Goal: Task Accomplishment & Management: Manage account settings

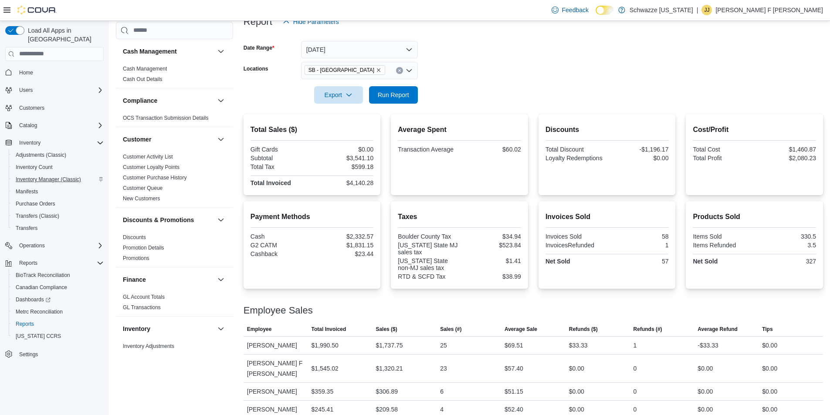
scroll to position [568, 0]
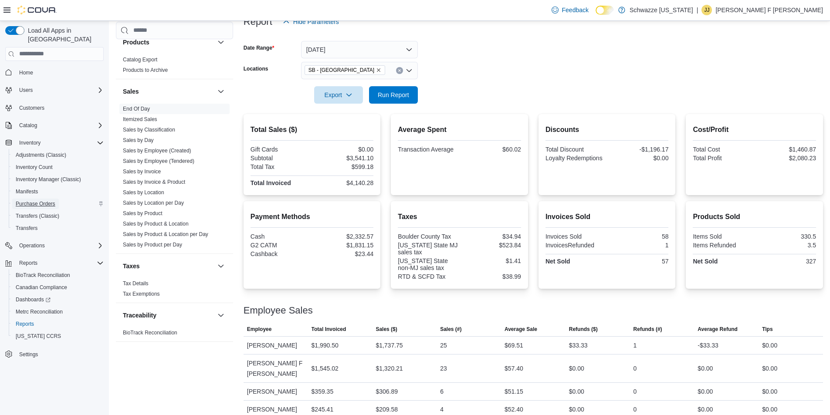
click at [51, 201] on span "Purchase Orders" at bounding box center [36, 204] width 40 height 7
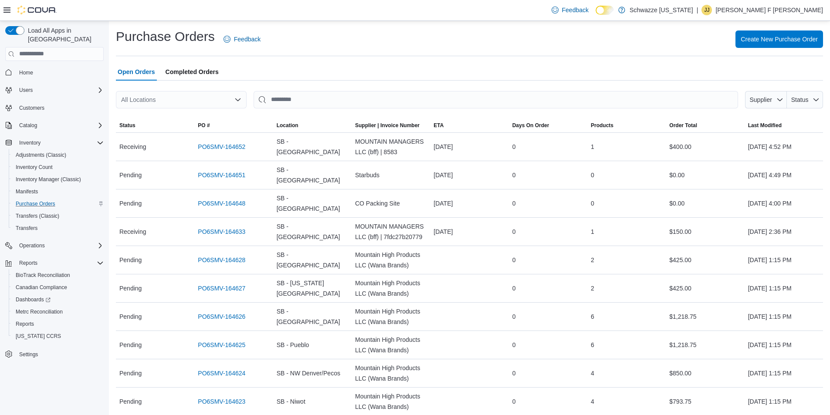
click at [183, 98] on div "All Locations" at bounding box center [181, 99] width 131 height 17
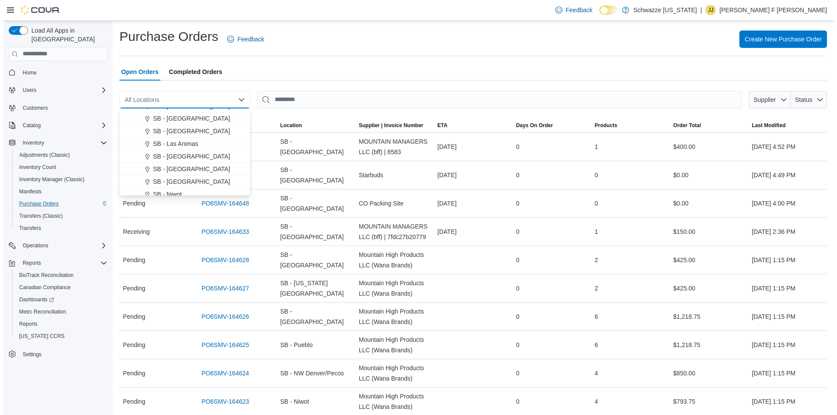
scroll to position [262, 0]
click at [191, 169] on div "SB - [GEOGRAPHIC_DATA]" at bounding box center [187, 169] width 110 height 9
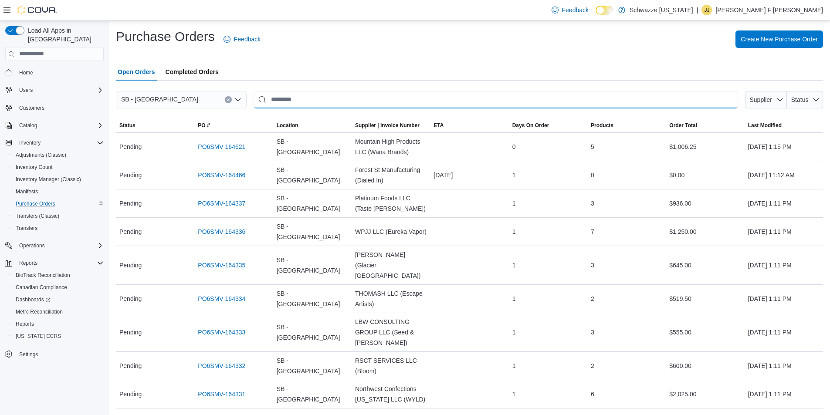
click at [337, 100] on input "This is a search bar. After typing your query, hit enter to filter the results …" at bounding box center [496, 99] width 485 height 17
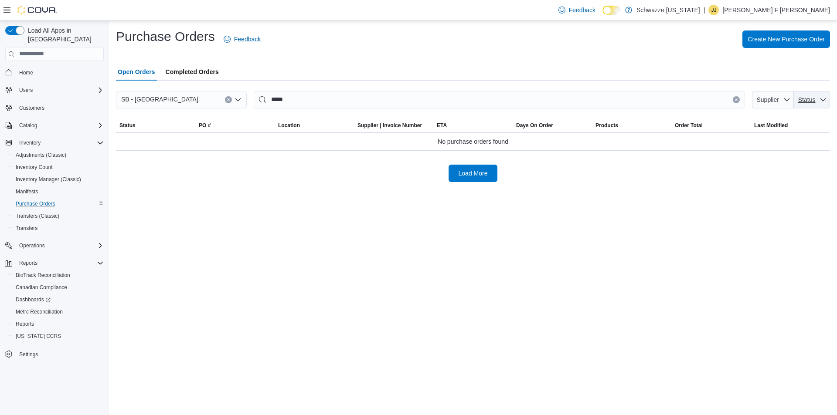
click at [818, 103] on span "Status" at bounding box center [811, 99] width 29 height 17
click at [751, 136] on span "Submitted" at bounding box center [763, 133] width 83 height 10
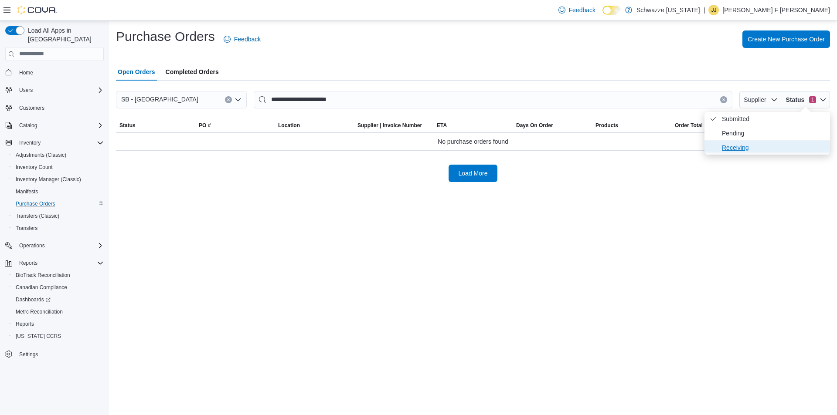
click at [761, 146] on span "Receiving" at bounding box center [773, 148] width 103 height 10
click at [748, 151] on span "Pending" at bounding box center [773, 148] width 103 height 10
click at [741, 120] on span "Pending . Checked option." at bounding box center [773, 119] width 103 height 10
click at [741, 120] on span "Submitted . Checked option." at bounding box center [773, 119] width 103 height 10
click at [741, 123] on span "Receiving . Checked option." at bounding box center [763, 119] width 83 height 10
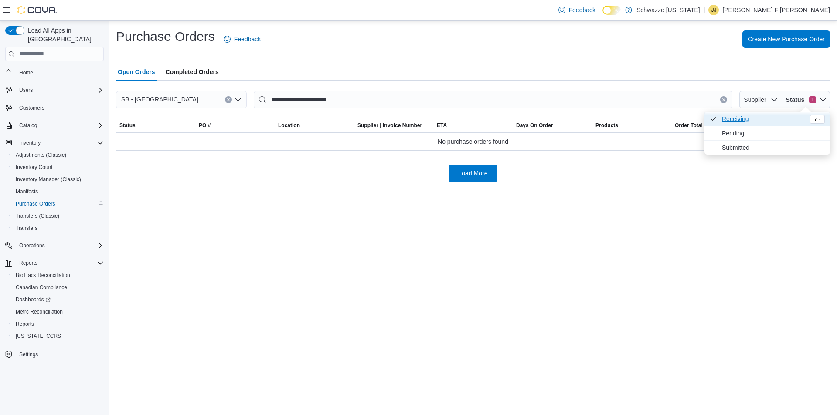
type input "*******"
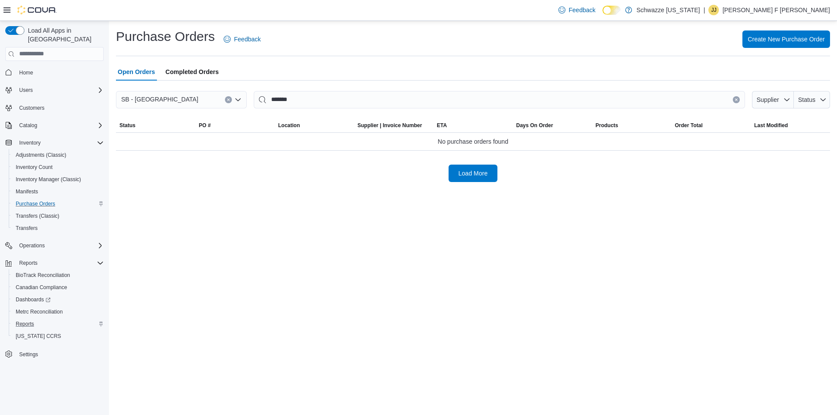
click at [41, 319] on div "Reports" at bounding box center [58, 324] width 92 height 10
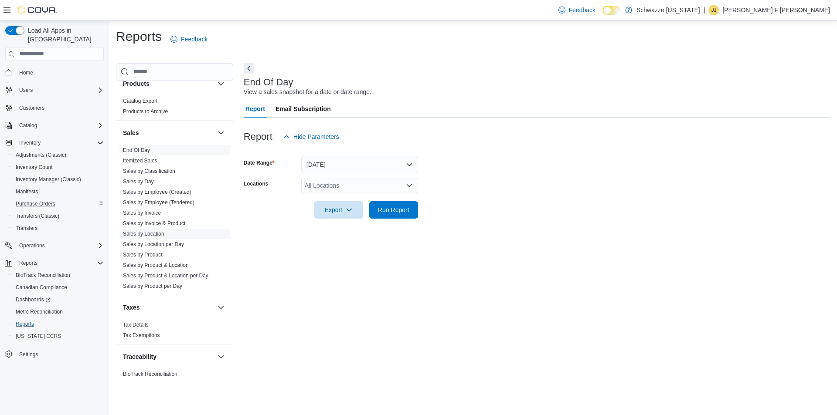
scroll to position [175, 0]
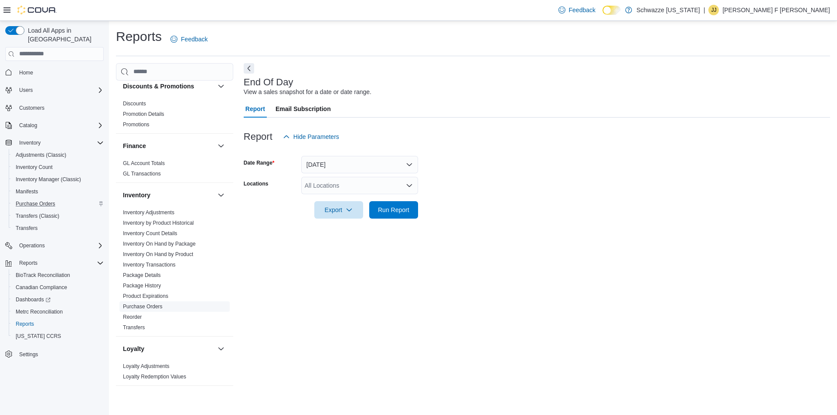
click at [150, 306] on link "Purchase Orders" at bounding box center [143, 307] width 40 height 6
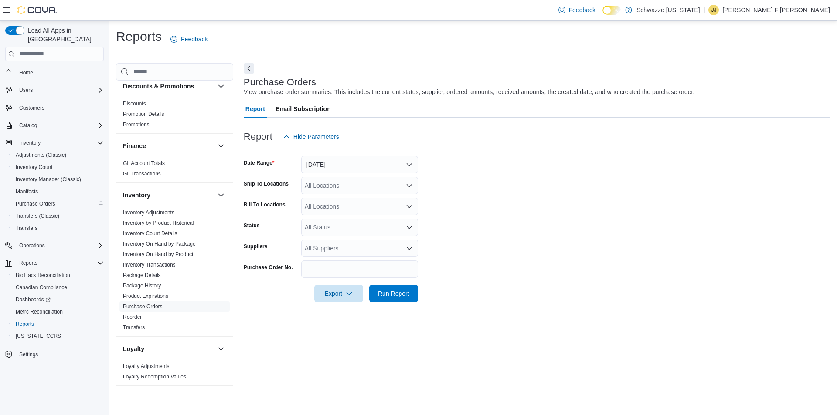
click at [349, 189] on div "All Locations" at bounding box center [359, 185] width 117 height 17
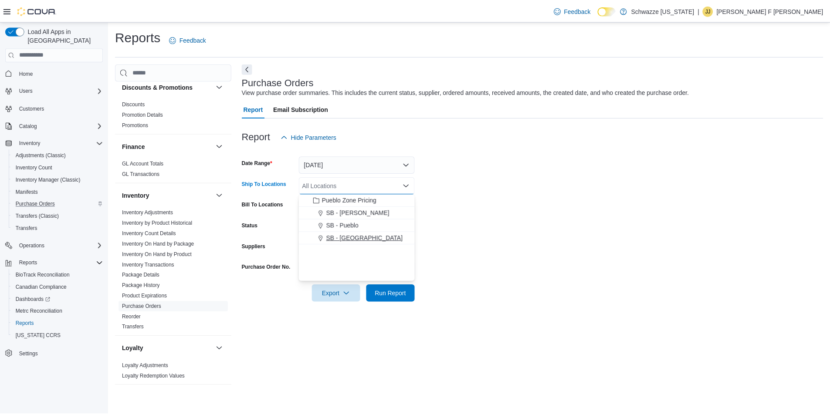
scroll to position [262, 0]
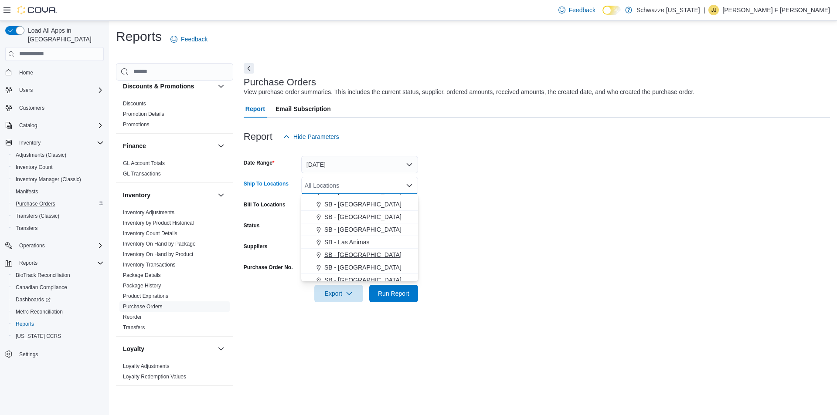
click at [348, 256] on span "SB - [GEOGRAPHIC_DATA]" at bounding box center [362, 255] width 77 height 9
click at [536, 226] on form "Date Range Yesterday Ship To Locations SB - Longmont Combo box. Selected. SB - …" at bounding box center [537, 224] width 586 height 157
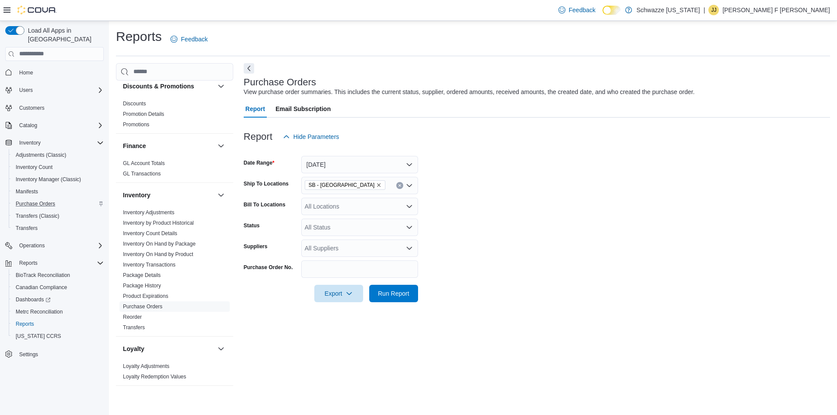
click at [383, 284] on div at bounding box center [537, 281] width 586 height 7
click at [390, 294] on span "Run Report" at bounding box center [393, 293] width 31 height 9
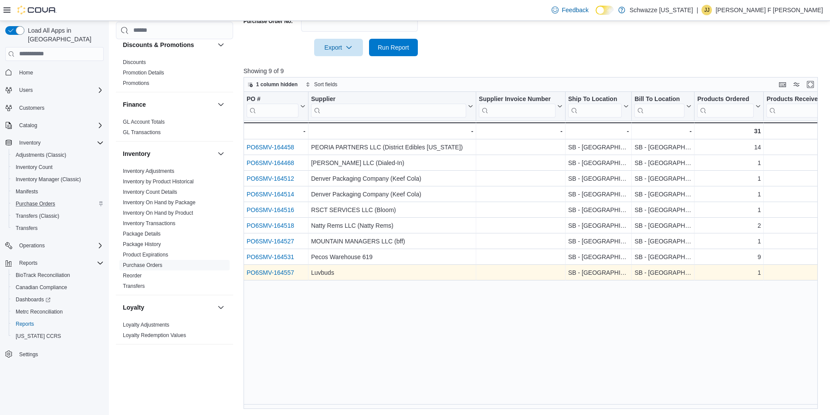
scroll to position [247, 0]
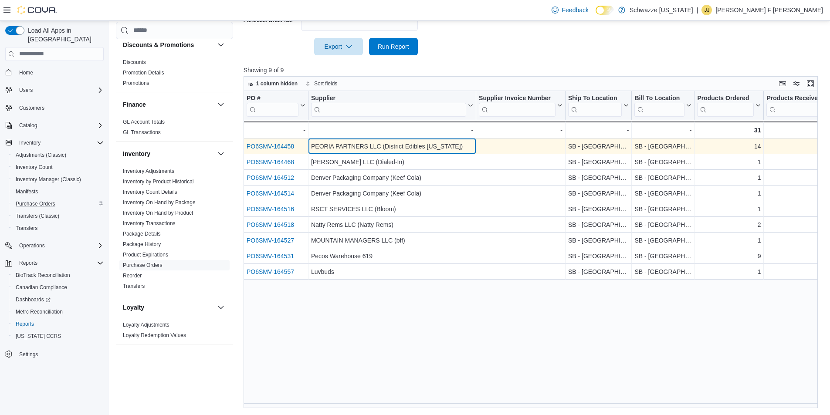
click at [356, 148] on div "PEORIA PARTNERS LLC (District Edibles Colorado)" at bounding box center [392, 146] width 162 height 10
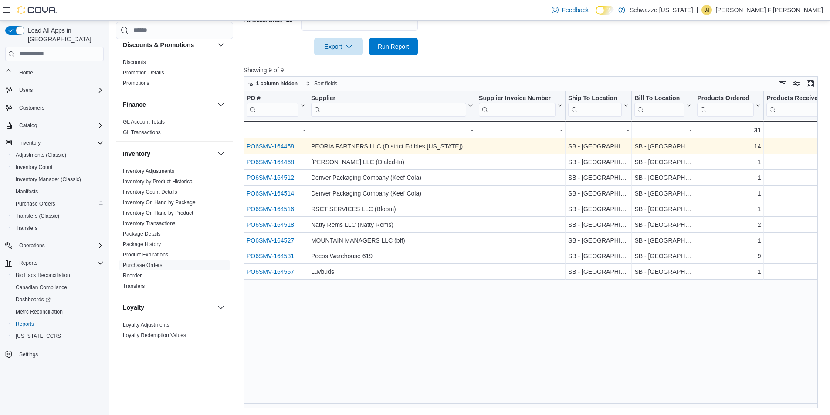
click at [270, 149] on link "PO6SMV-164458" at bounding box center [271, 146] width 48 height 7
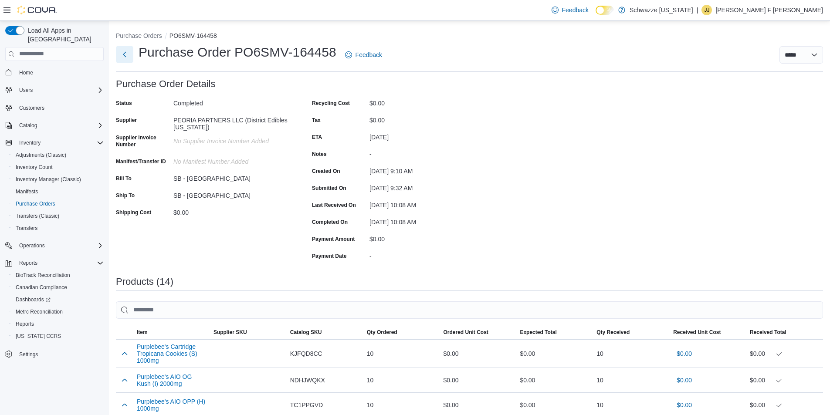
click at [120, 54] on button "Next" at bounding box center [124, 54] width 17 height 17
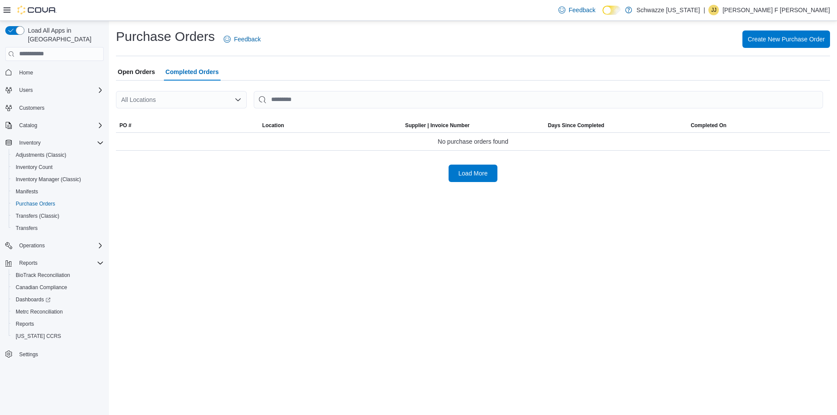
click at [197, 97] on div "All Locations" at bounding box center [181, 99] width 131 height 17
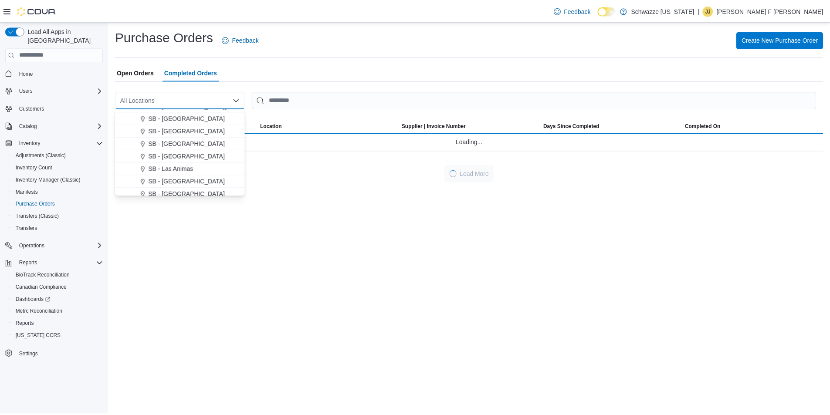
scroll to position [262, 0]
click at [187, 168] on span "SB - [GEOGRAPHIC_DATA]" at bounding box center [188, 169] width 77 height 9
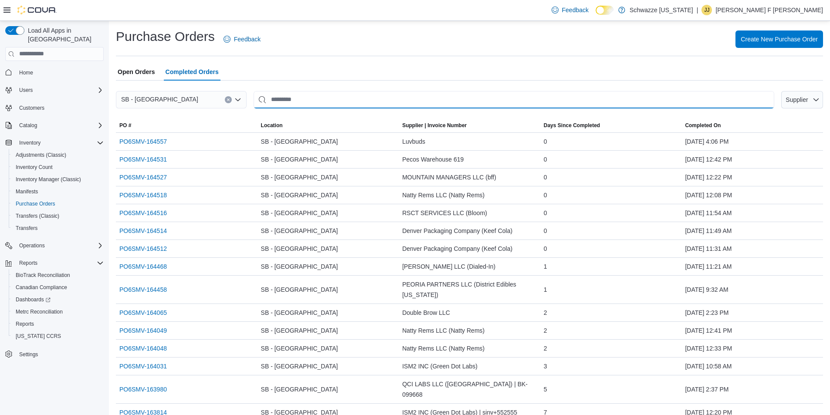
click at [304, 100] on input "This is a search bar. After typing your query, hit enter to filter the results …" at bounding box center [514, 99] width 521 height 17
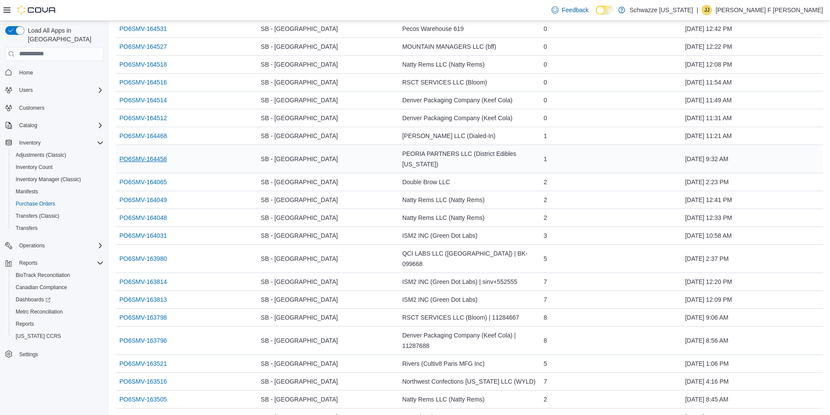
scroll to position [392, 0]
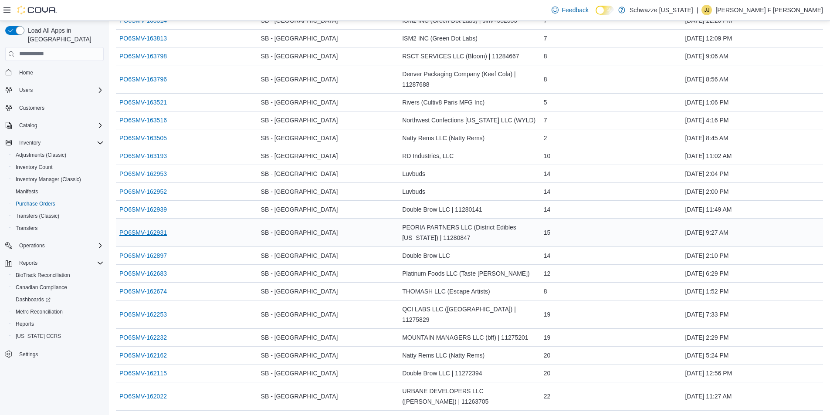
click at [153, 228] on link "PO6SMV-162931" at bounding box center [143, 233] width 48 height 10
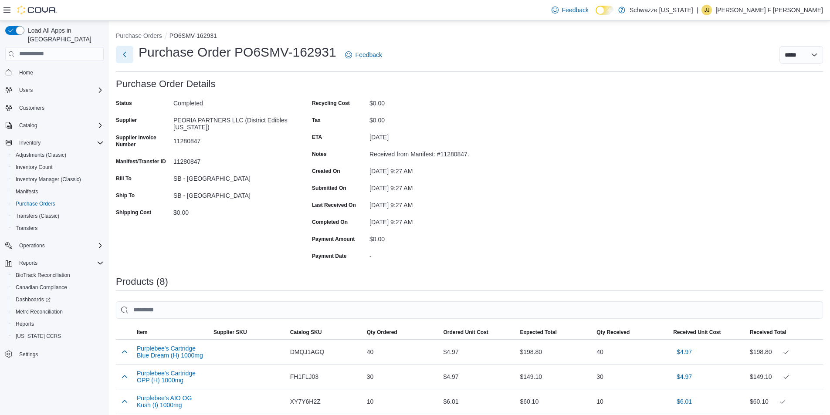
click at [129, 55] on button "Next" at bounding box center [124, 54] width 17 height 17
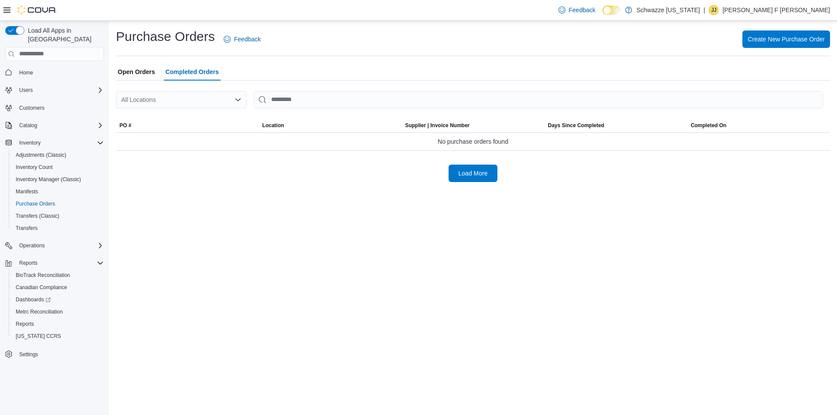
click at [182, 104] on div "All Locations" at bounding box center [181, 99] width 131 height 17
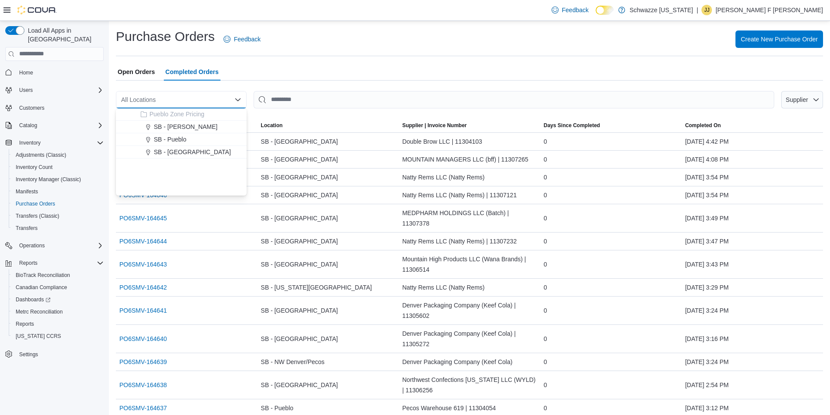
scroll to position [262, 0]
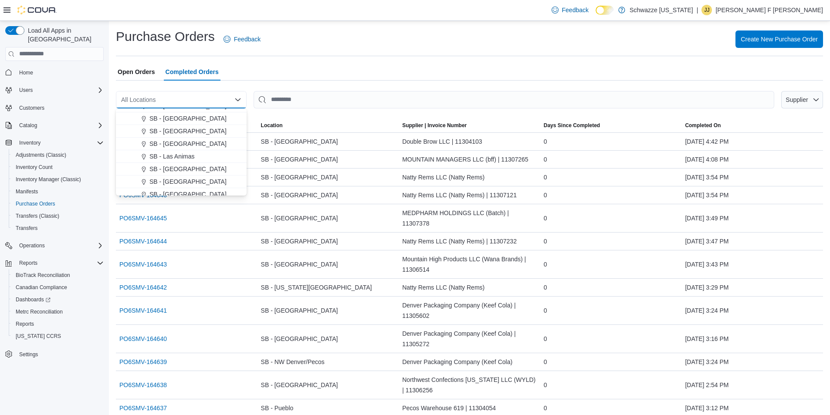
click at [185, 164] on button "SB - [GEOGRAPHIC_DATA]" at bounding box center [181, 169] width 131 height 13
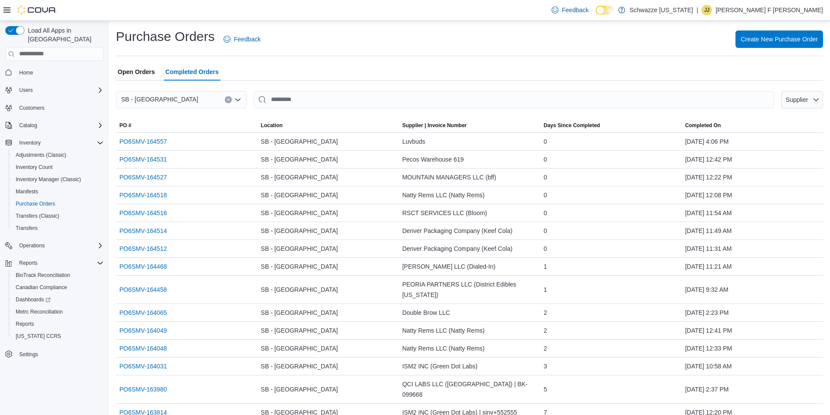
click at [133, 71] on span "Open Orders" at bounding box center [136, 71] width 37 height 17
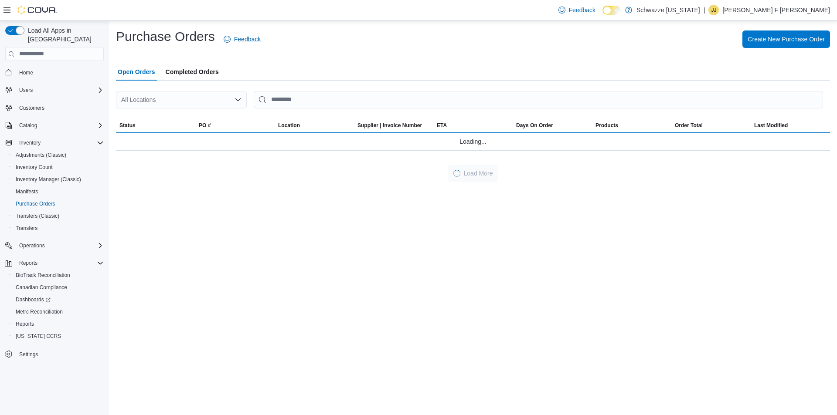
click at [228, 105] on div "All Locations" at bounding box center [181, 99] width 131 height 17
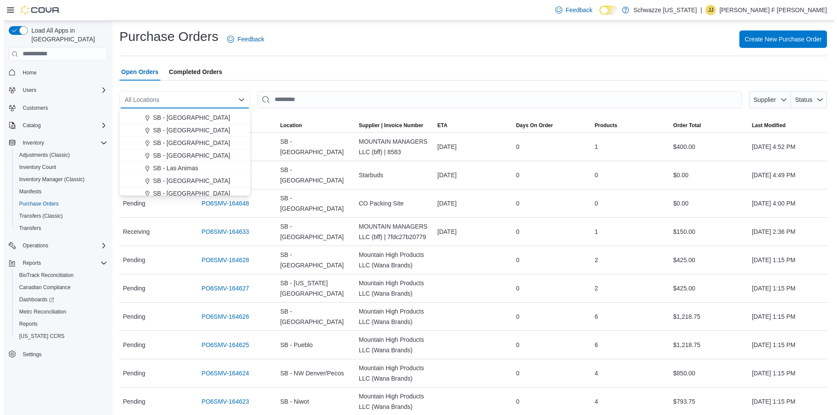
scroll to position [262, 0]
click at [165, 170] on span "SB - [GEOGRAPHIC_DATA]" at bounding box center [188, 169] width 77 height 9
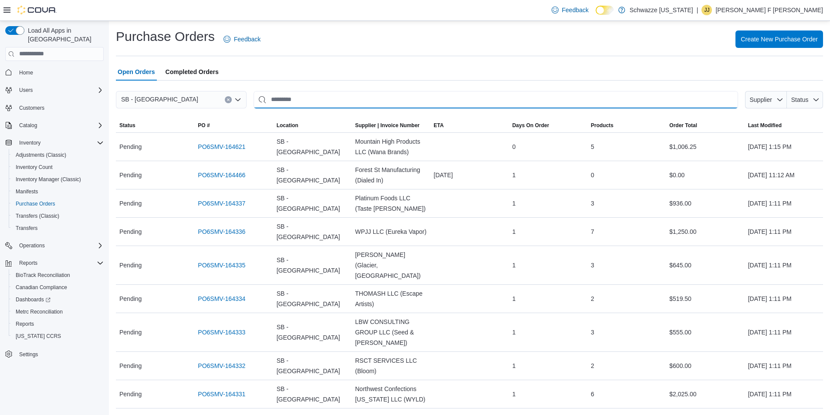
click at [330, 102] on input "This is a search bar. After typing your query, hit enter to filter the results …" at bounding box center [496, 99] width 485 height 17
type input "******"
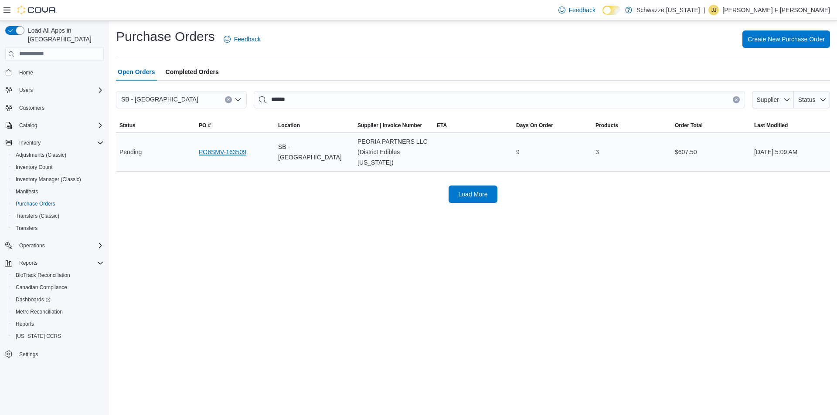
click at [214, 147] on link "PO6SMV-163509" at bounding box center [223, 152] width 48 height 10
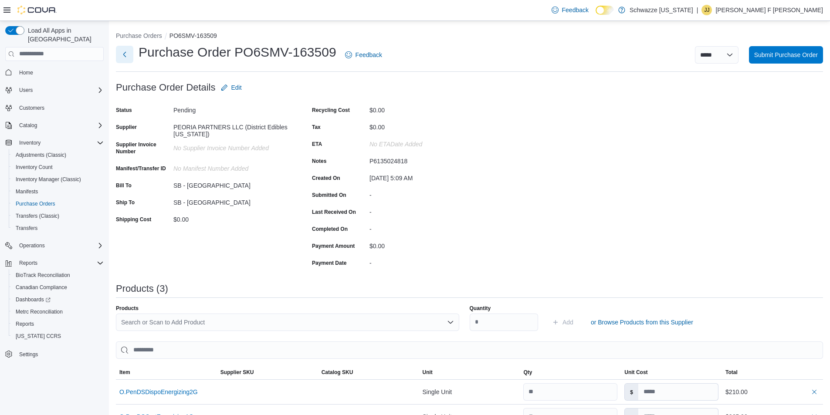
click at [124, 60] on button "Next" at bounding box center [124, 54] width 17 height 17
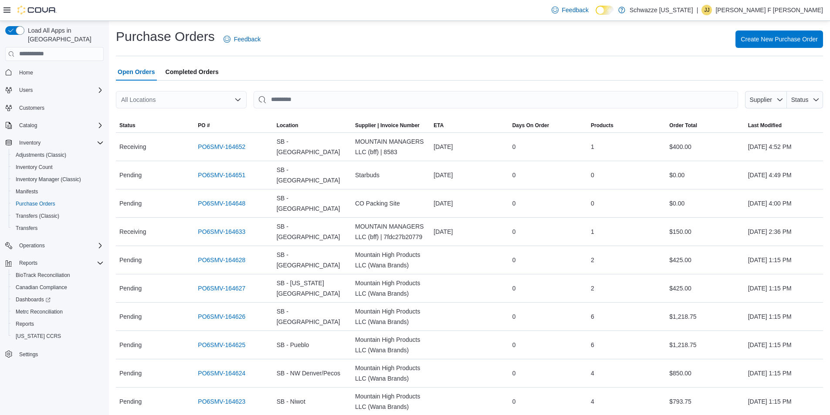
drag, startPoint x: 173, startPoint y: 74, endPoint x: 172, endPoint y: 80, distance: 6.6
click at [172, 79] on span "Completed Orders" at bounding box center [192, 71] width 53 height 17
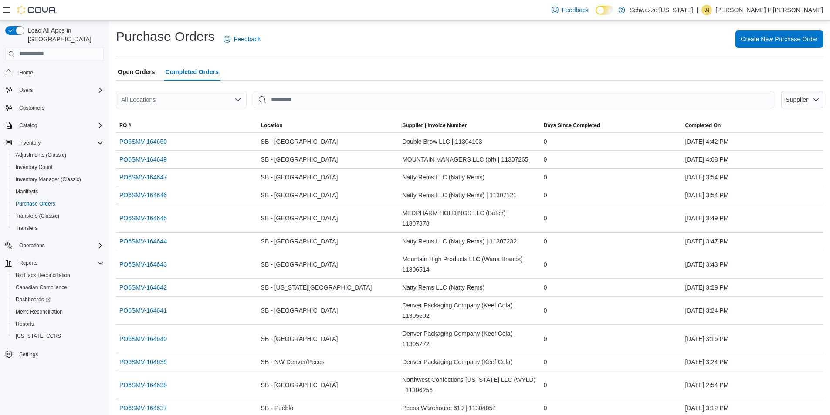
click at [170, 103] on div "All Locations" at bounding box center [181, 99] width 131 height 17
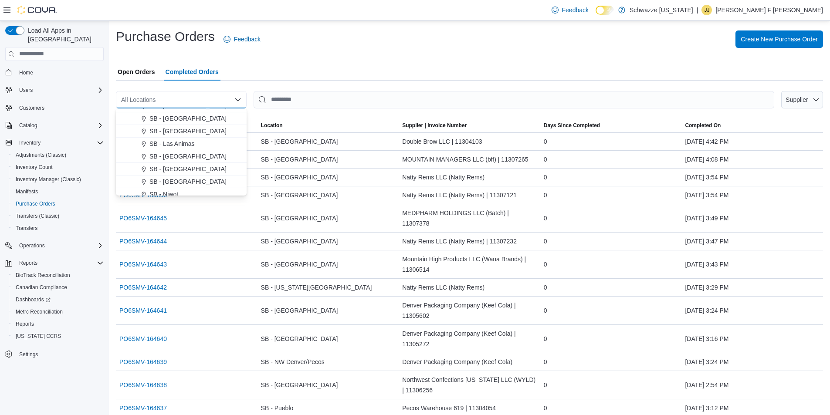
scroll to position [262, 0]
click at [186, 172] on span "SB - [GEOGRAPHIC_DATA]" at bounding box center [188, 169] width 77 height 9
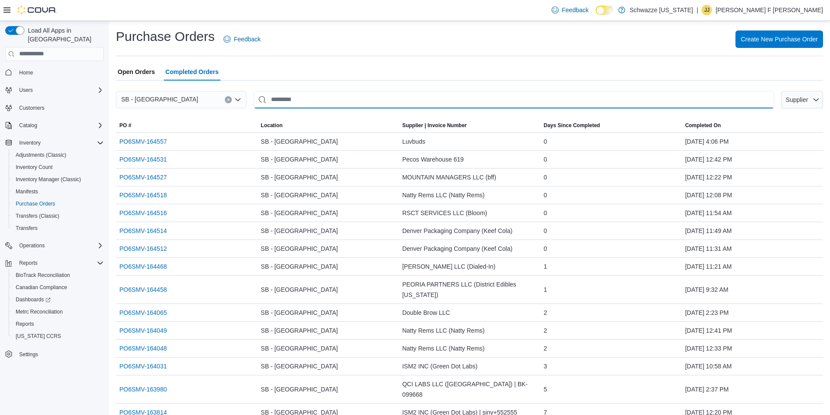
click at [322, 102] on input "This is a search bar. After typing your query, hit enter to filter the results …" at bounding box center [514, 99] width 521 height 17
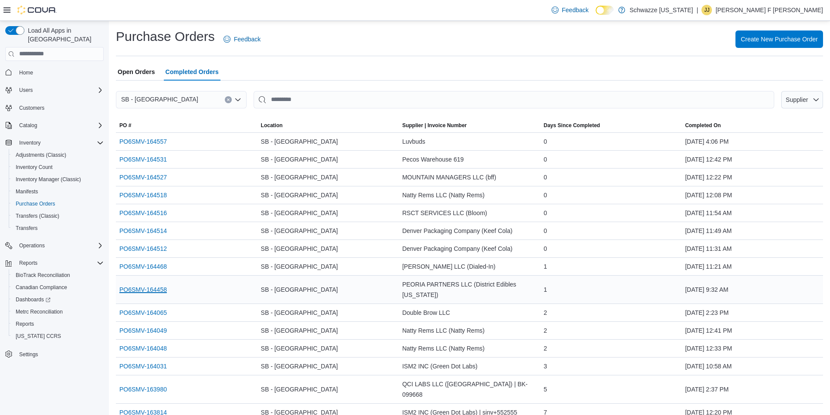
click at [150, 291] on link "PO6SMV-164458" at bounding box center [143, 290] width 48 height 10
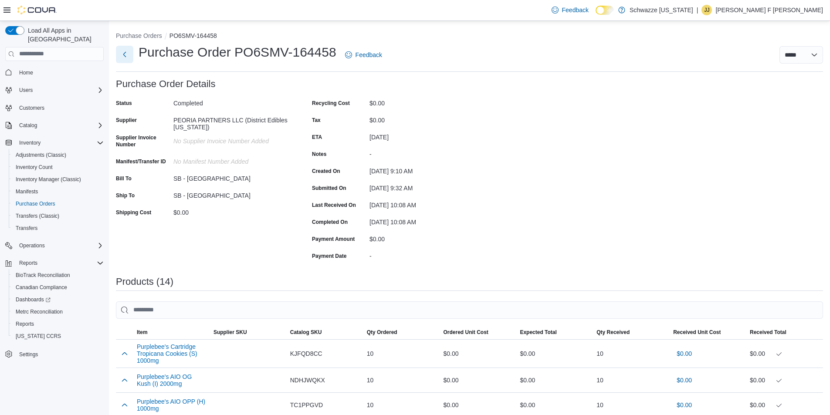
click at [120, 57] on button "Next" at bounding box center [124, 54] width 17 height 17
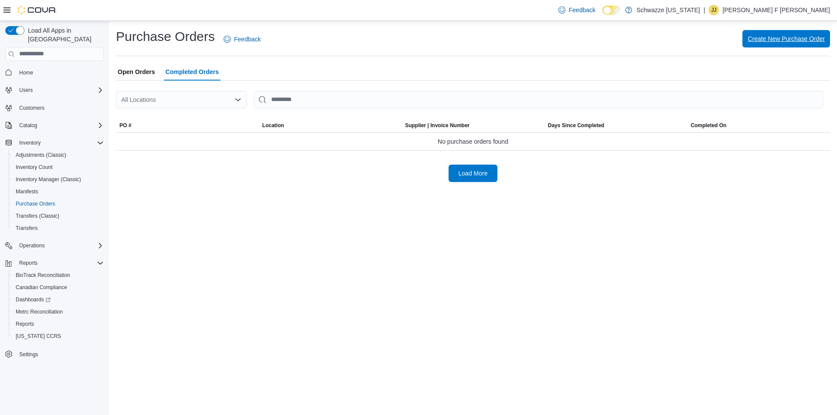
click at [768, 33] on span "Create New Purchase Order" at bounding box center [786, 38] width 77 height 17
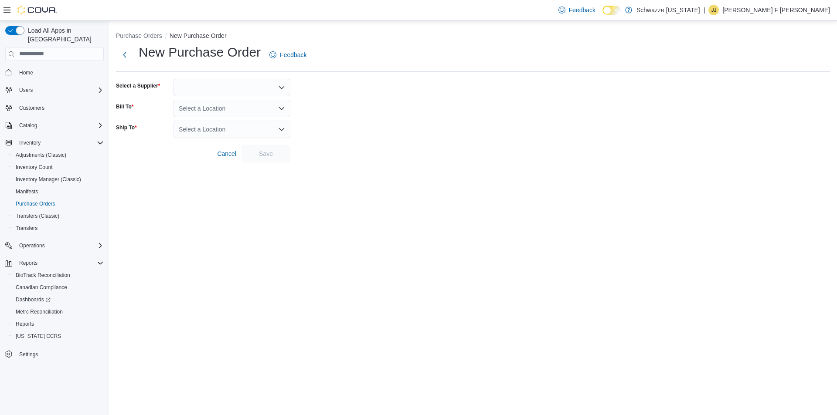
click at [253, 87] on div at bounding box center [231, 87] width 117 height 17
type input "***"
click at [223, 127] on span "PEO RIA PARTNERS LLC (Distri… PEORIA PARTNERS LLC (District Edibles [US_STATE])" at bounding box center [237, 127] width 96 height 9
click at [219, 106] on div "Select a Location" at bounding box center [231, 108] width 117 height 17
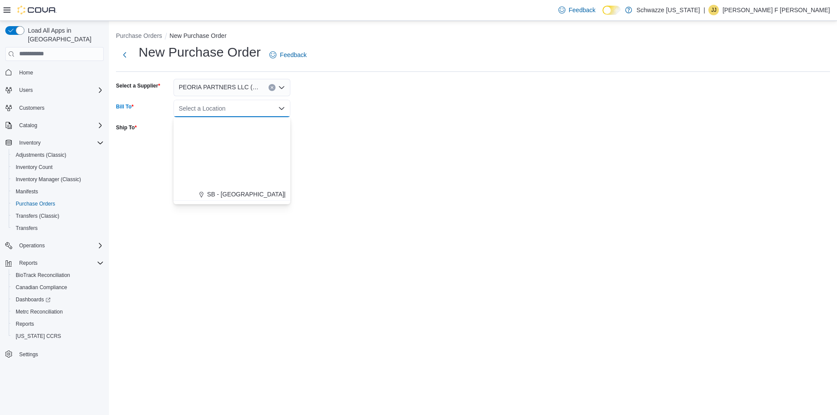
scroll to position [262, 0]
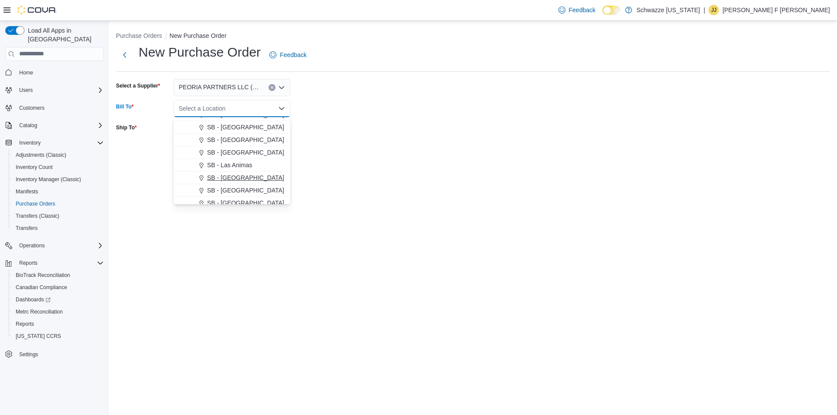
click at [233, 174] on span "SB - [GEOGRAPHIC_DATA]" at bounding box center [245, 177] width 77 height 9
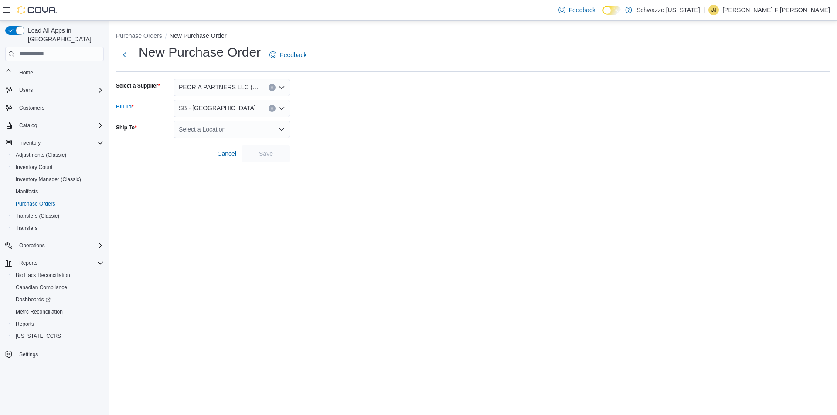
click at [224, 126] on div "Select a Location" at bounding box center [231, 129] width 117 height 17
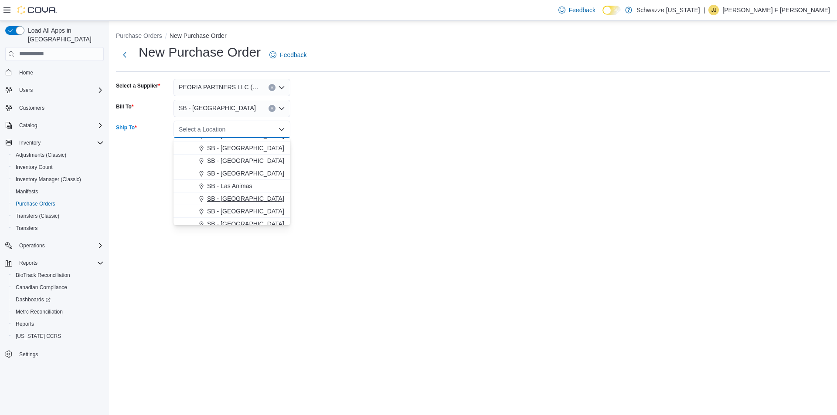
click at [241, 199] on span "SB - [GEOGRAPHIC_DATA]" at bounding box center [245, 198] width 77 height 9
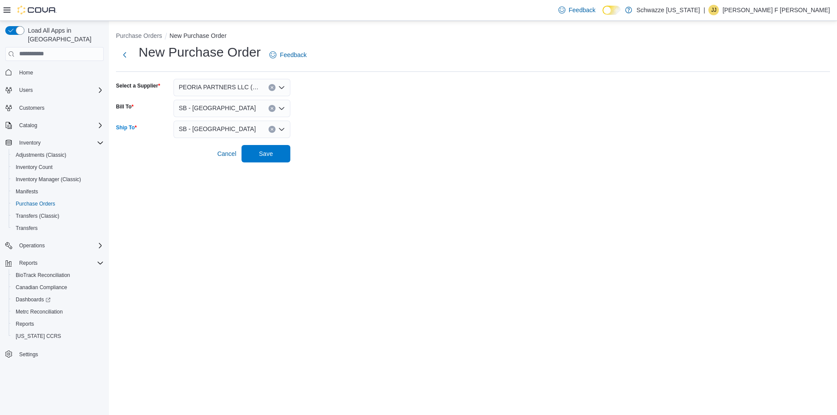
click at [338, 160] on form "Select a Supplier PEORIA PARTNERS LLC (District Edibles [US_STATE]) Bill To SB …" at bounding box center [473, 121] width 714 height 84
click at [280, 153] on span "Save" at bounding box center [266, 153] width 38 height 17
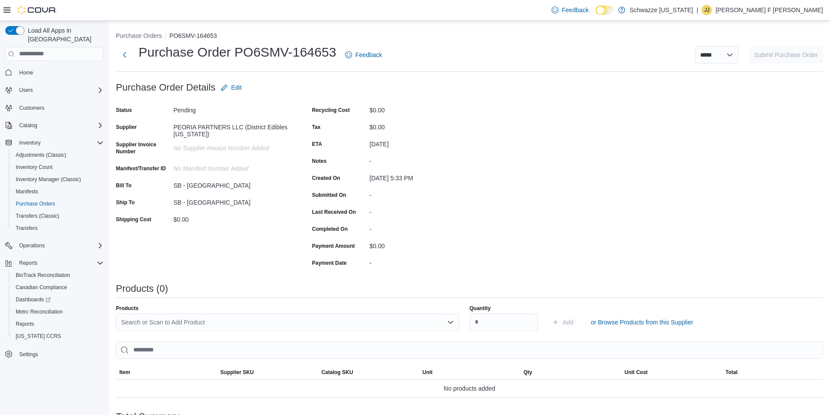
click at [221, 323] on div "Search or Scan to Add Product" at bounding box center [287, 322] width 343 height 17
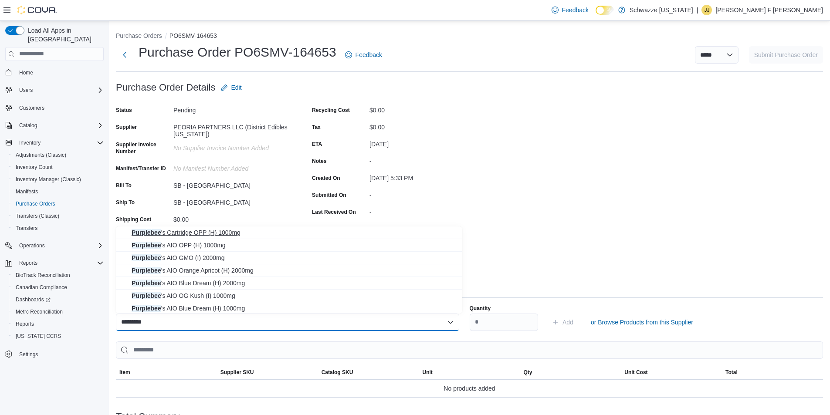
type input "*********"
click at [232, 233] on span "Purplebee 's Cartridge OPP (H) 1000mg" at bounding box center [295, 232] width 326 height 9
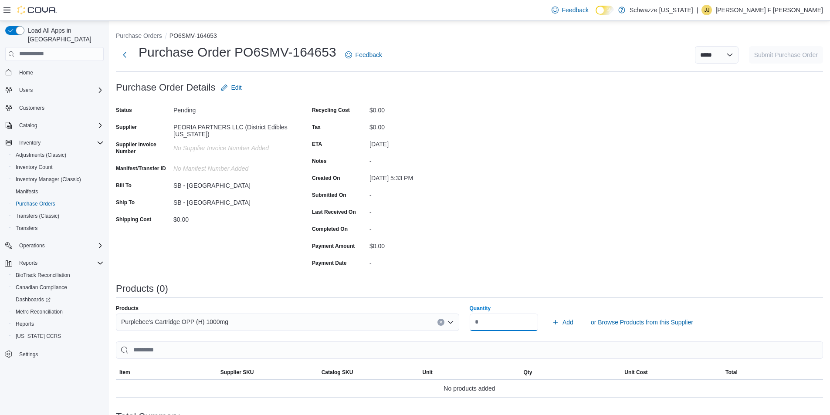
type input "**"
click at [549, 314] on button "Add" at bounding box center [563, 322] width 28 height 17
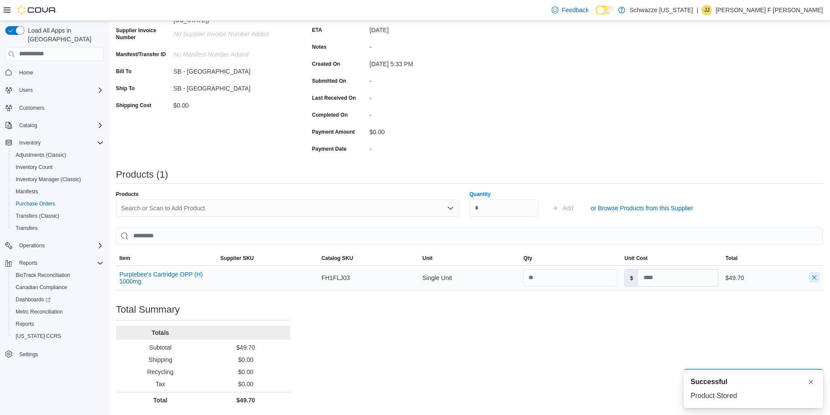
click at [820, 277] on button "button" at bounding box center [814, 277] width 10 height 10
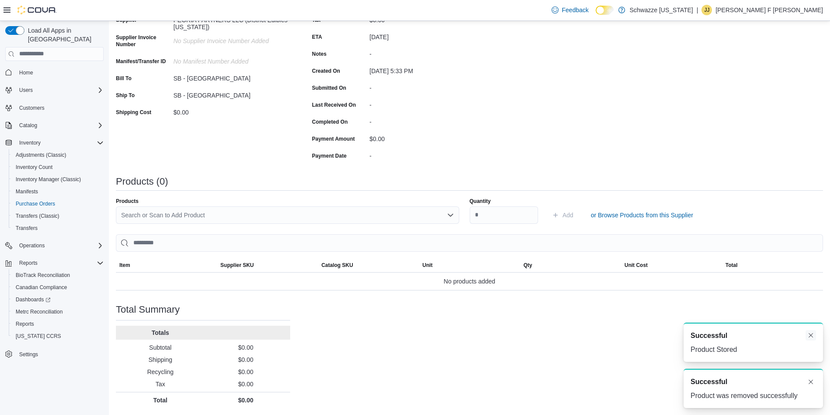
click at [809, 333] on button "Dismiss toast" at bounding box center [811, 335] width 10 height 10
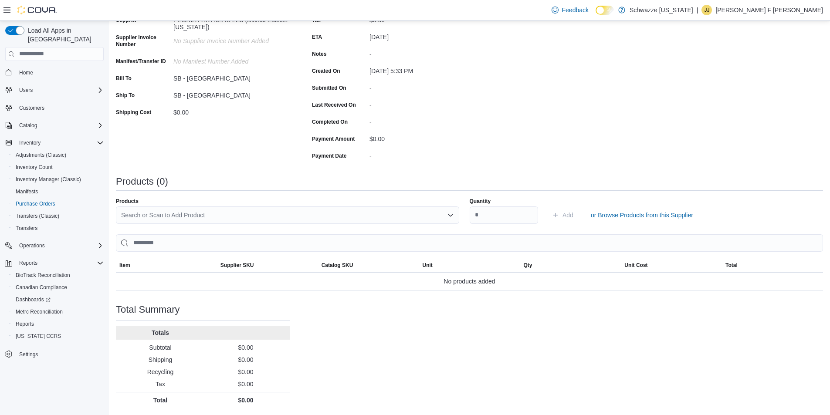
click at [809, 333] on div "Purchase Order: PO6SMV-164653 Feedback Purchase Order Details Edit Status Pendi…" at bounding box center [469, 190] width 707 height 437
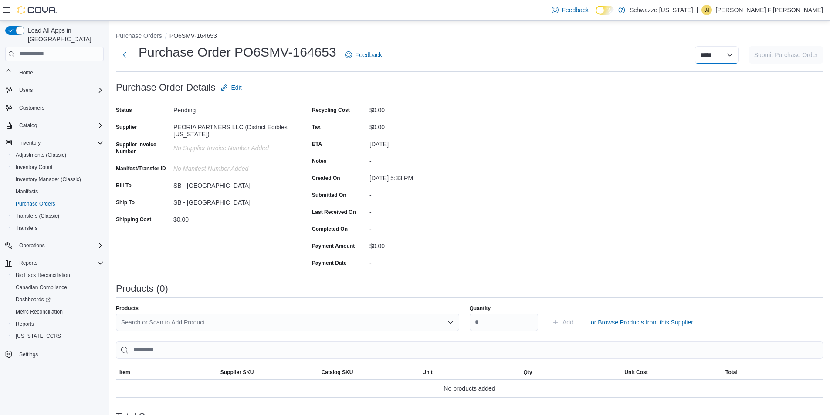
click at [731, 54] on select "**********" at bounding box center [717, 54] width 44 height 17
select select "**********"
click at [701, 46] on select "**********" at bounding box center [717, 54] width 44 height 17
select select
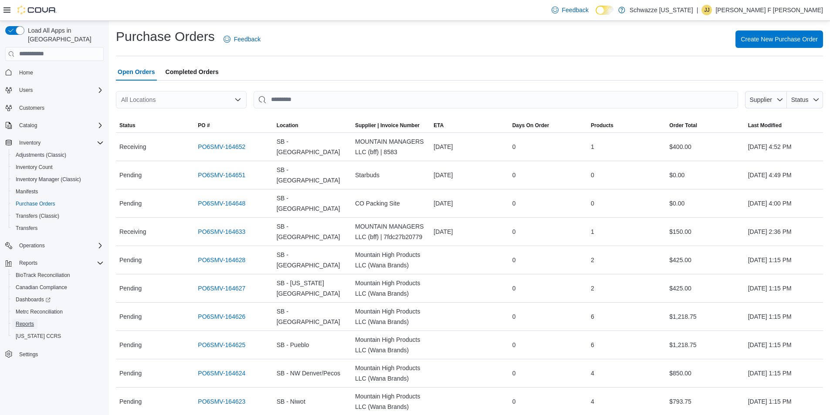
drag, startPoint x: 32, startPoint y: 316, endPoint x: 1, endPoint y: 310, distance: 31.2
click at [32, 321] on span "Reports" at bounding box center [25, 324] width 18 height 7
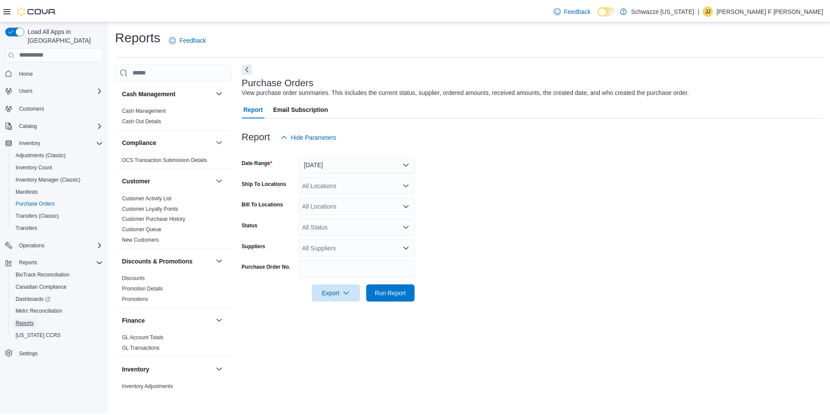
scroll to position [392, 0]
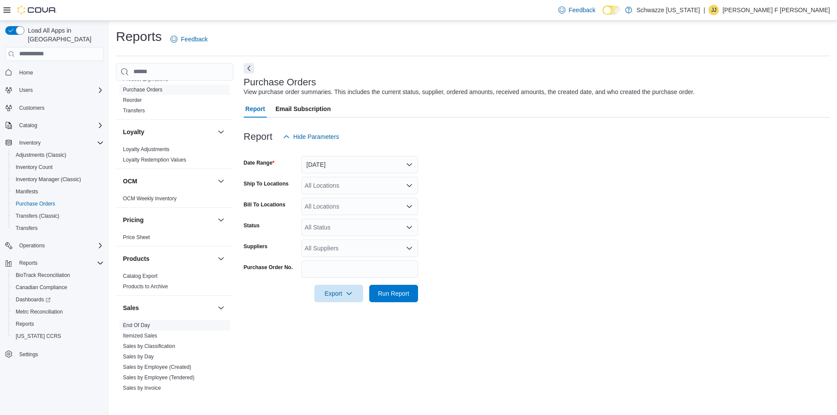
click at [144, 326] on link "End Of Day" at bounding box center [136, 326] width 27 height 6
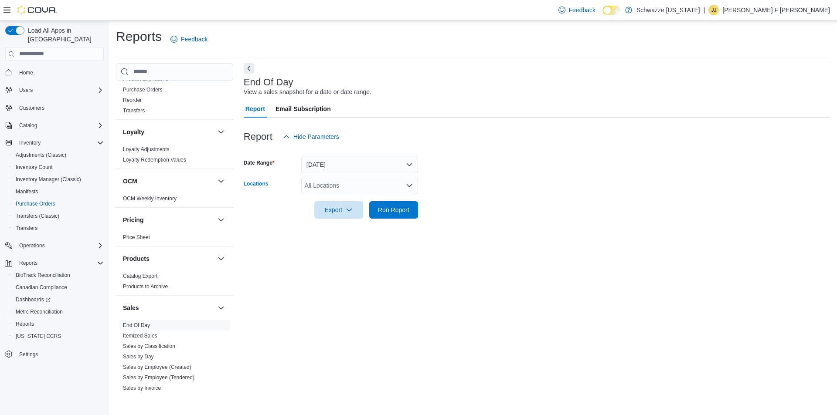
click at [350, 185] on div "All Locations" at bounding box center [359, 185] width 117 height 17
type input "****"
click at [349, 202] on span "SB - [GEOGRAPHIC_DATA]" at bounding box center [362, 200] width 77 height 9
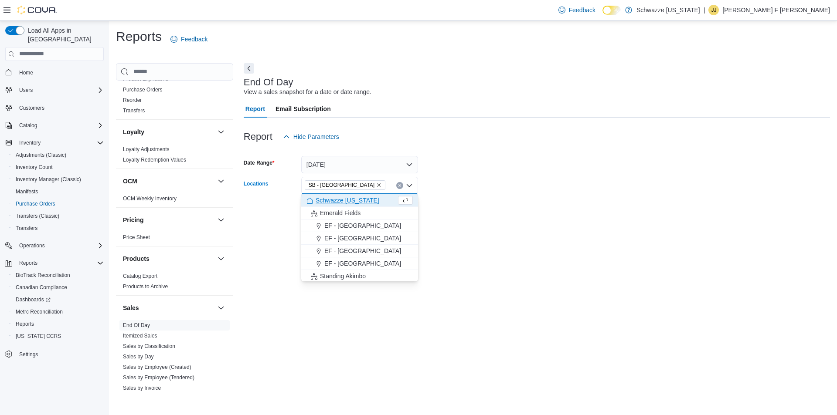
click at [527, 184] on form "Date Range [DATE] Locations SB - [GEOGRAPHIC_DATA] Combo box. Selected. SB - [G…" at bounding box center [537, 182] width 586 height 73
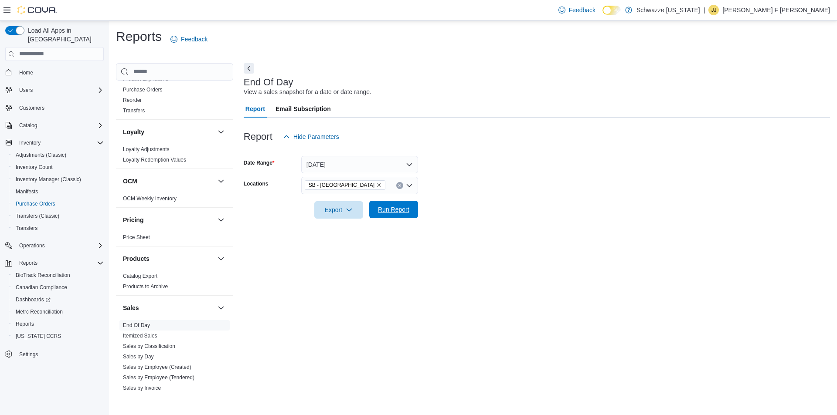
click at [400, 209] on span "Run Report" at bounding box center [393, 209] width 31 height 9
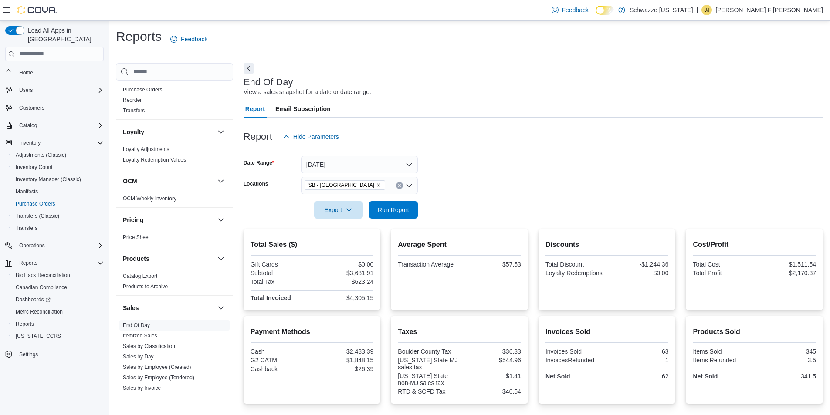
scroll to position [115, 0]
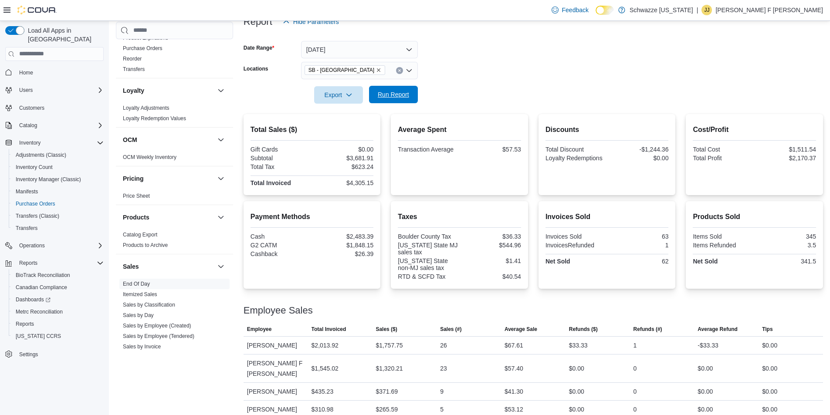
click at [398, 95] on span "Run Report" at bounding box center [393, 94] width 31 height 9
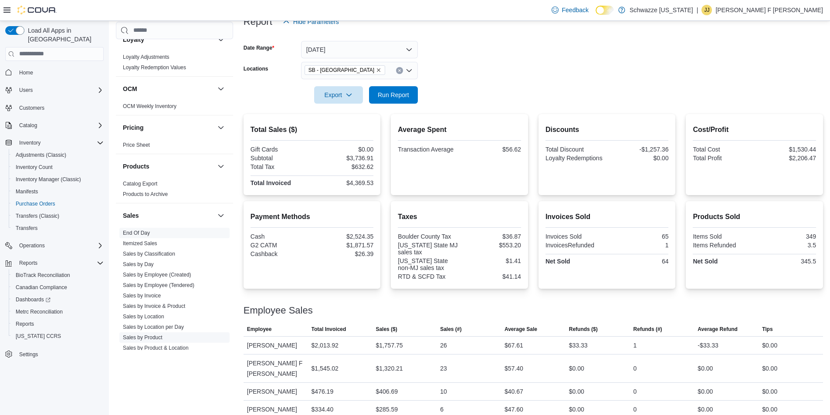
scroll to position [568, 0]
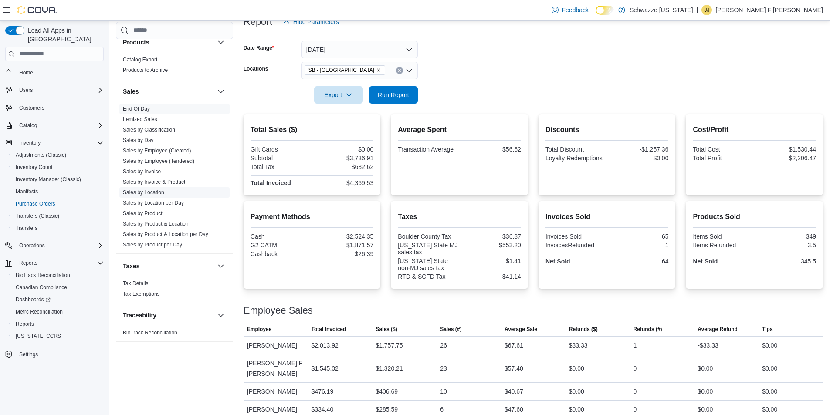
click at [172, 194] on span "Sales by Location" at bounding box center [174, 192] width 110 height 10
click at [144, 193] on link "Sales by Location" at bounding box center [143, 193] width 41 height 6
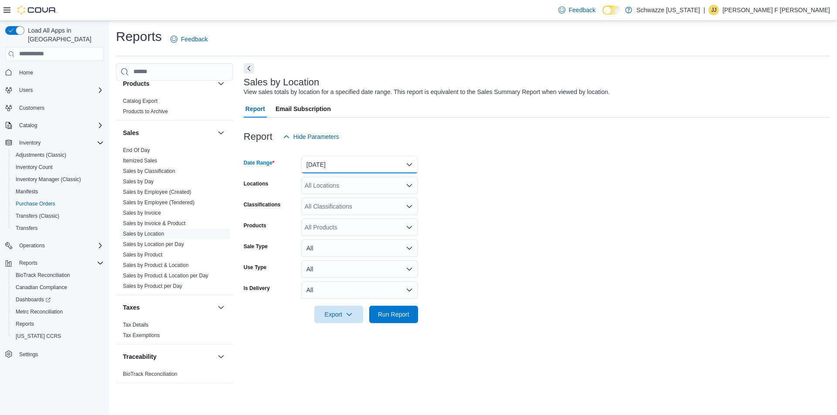
click at [347, 161] on button "[DATE]" at bounding box center [359, 164] width 117 height 17
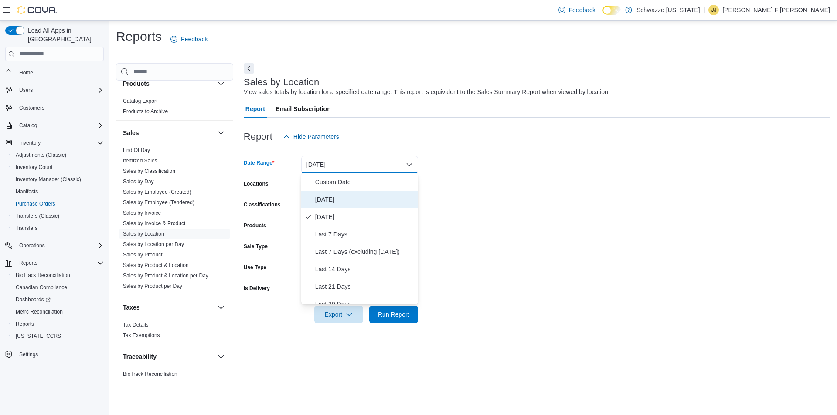
click at [338, 193] on button "Today" at bounding box center [359, 199] width 117 height 17
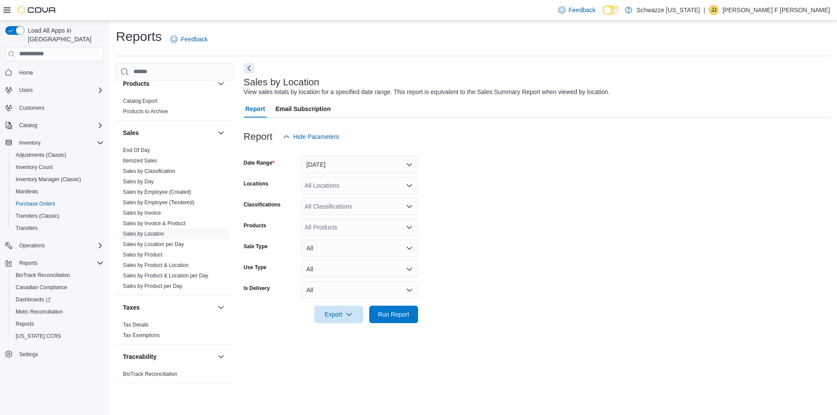
click at [331, 181] on div "All Locations" at bounding box center [359, 185] width 117 height 17
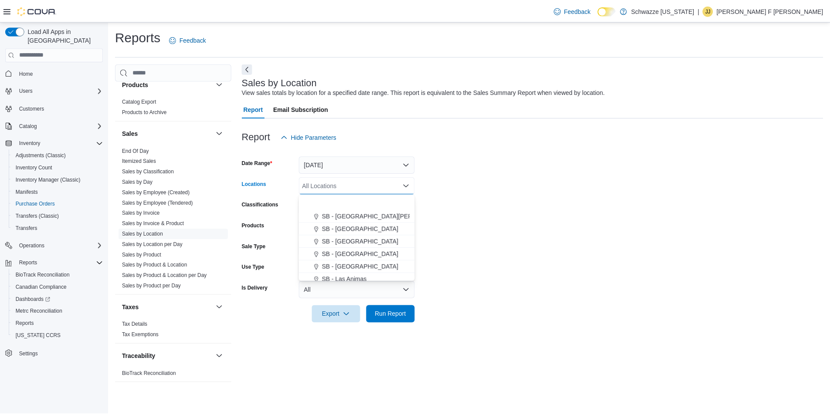
scroll to position [262, 0]
click at [354, 255] on span "SB - [GEOGRAPHIC_DATA]" at bounding box center [362, 255] width 77 height 9
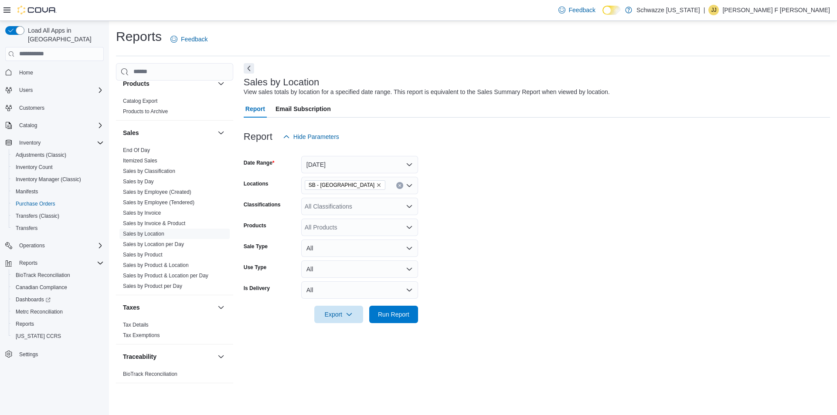
click at [476, 236] on form "Date Range Today Locations SB - Longmont Classifications All Classifications Pr…" at bounding box center [537, 235] width 586 height 178
click at [396, 310] on span "Run Report" at bounding box center [393, 314] width 31 height 9
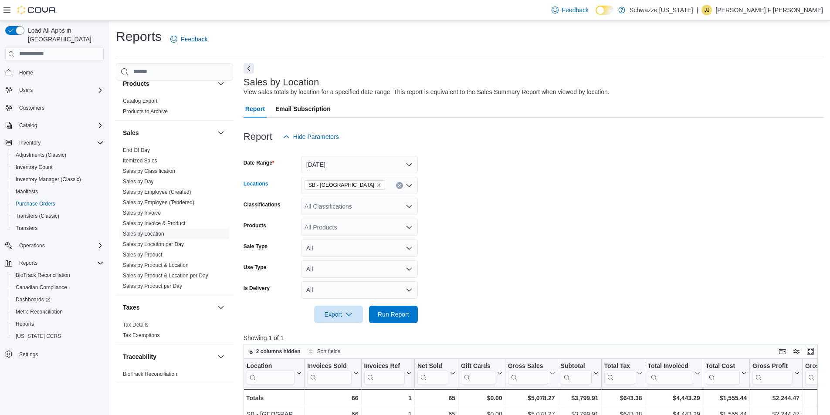
click at [376, 187] on icon "Remove SB - Longmont from selection in this group" at bounding box center [378, 185] width 5 height 5
click at [398, 316] on span "Run Report" at bounding box center [393, 314] width 31 height 9
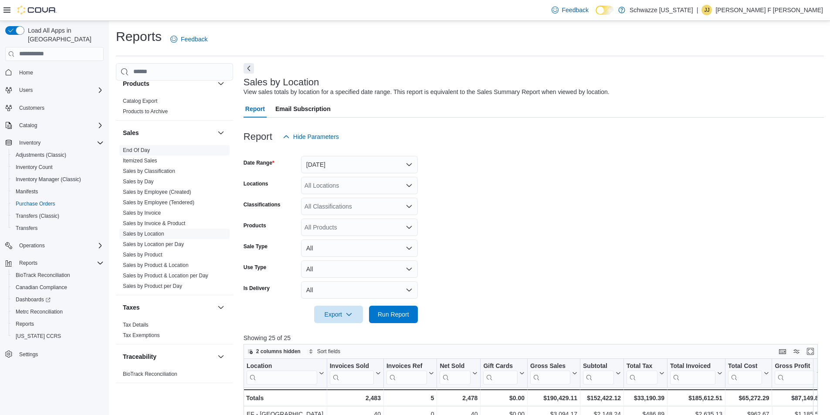
click at [137, 150] on link "End Of Day" at bounding box center [136, 150] width 27 height 6
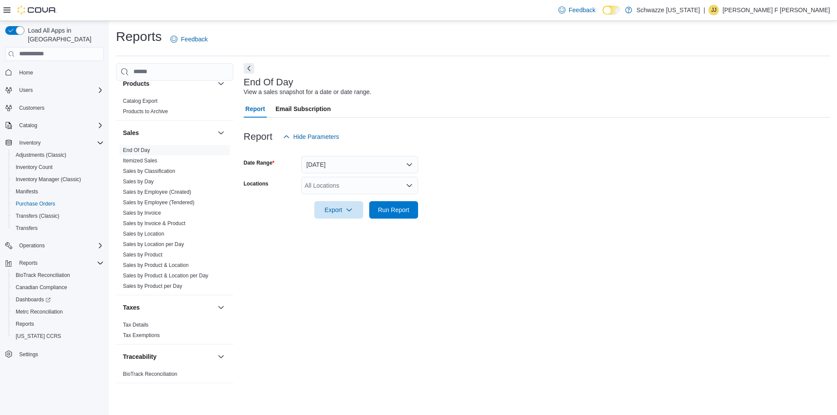
click at [336, 187] on div "All Locations" at bounding box center [359, 185] width 117 height 17
type input "****"
click at [356, 201] on span "SB - [GEOGRAPHIC_DATA]" at bounding box center [362, 200] width 77 height 9
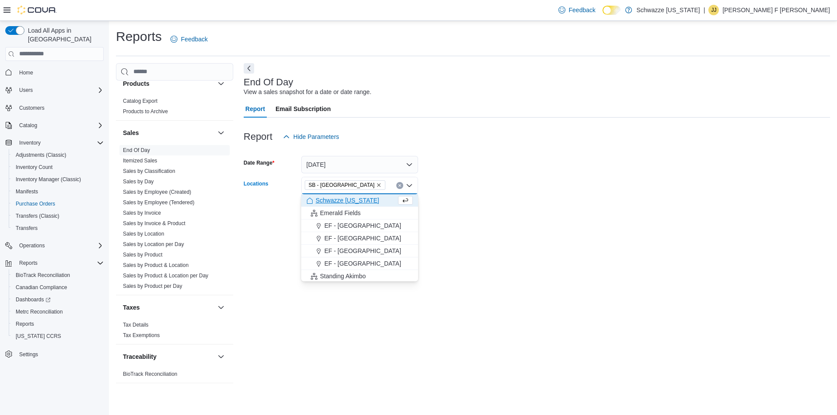
click at [466, 197] on div at bounding box center [537, 197] width 586 height 7
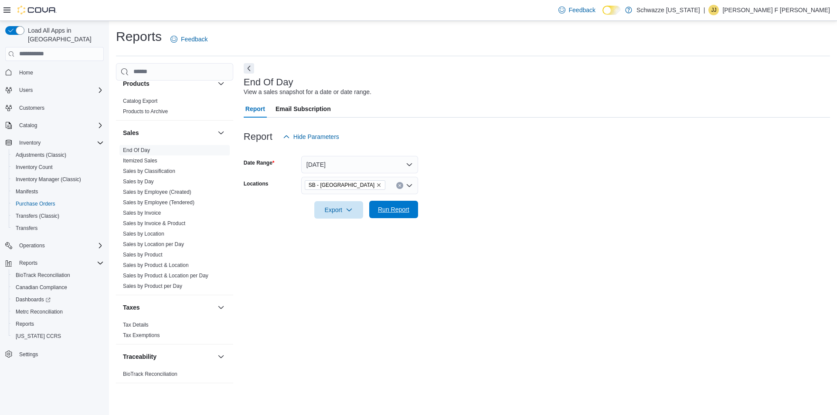
click at [393, 218] on span "Run Report" at bounding box center [393, 209] width 38 height 17
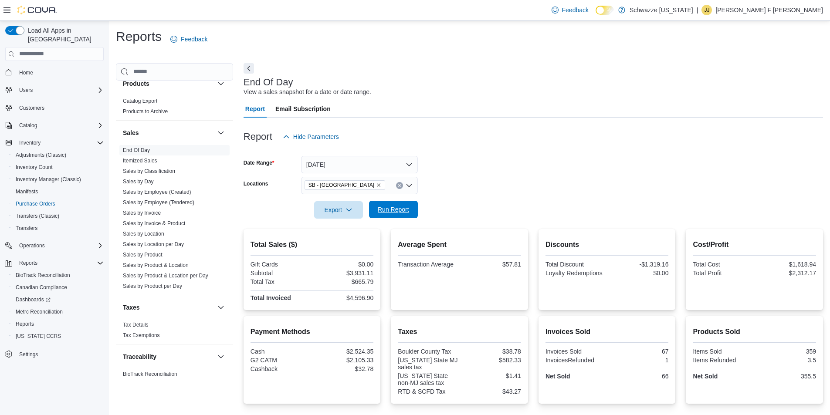
click at [403, 207] on span "Run Report" at bounding box center [393, 209] width 31 height 9
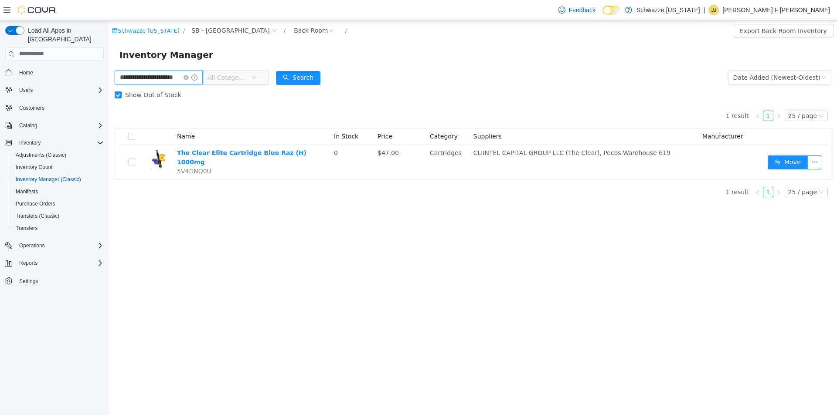
click at [163, 72] on input "**********" at bounding box center [159, 77] width 88 height 14
click at [162, 73] on input "**********" at bounding box center [159, 77] width 88 height 14
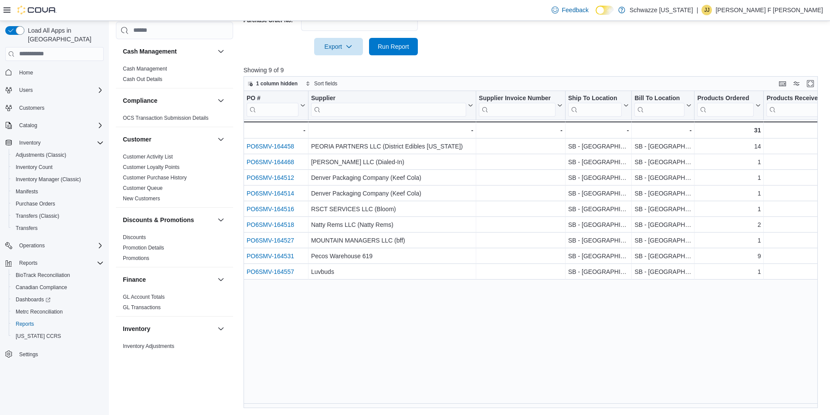
scroll to position [175, 0]
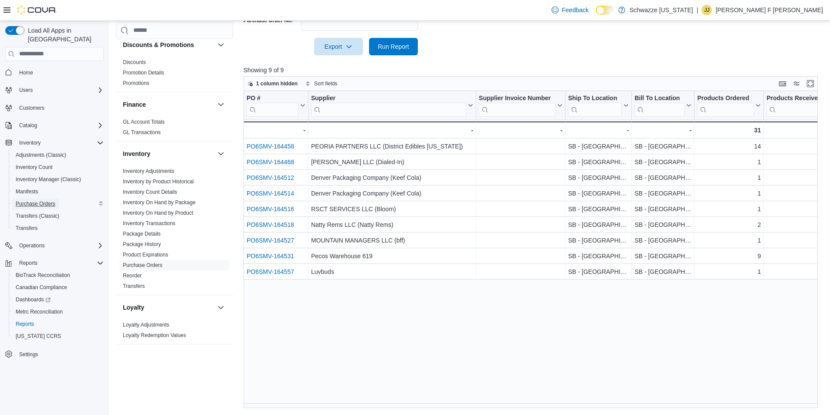
click at [46, 201] on span "Purchase Orders" at bounding box center [36, 204] width 40 height 7
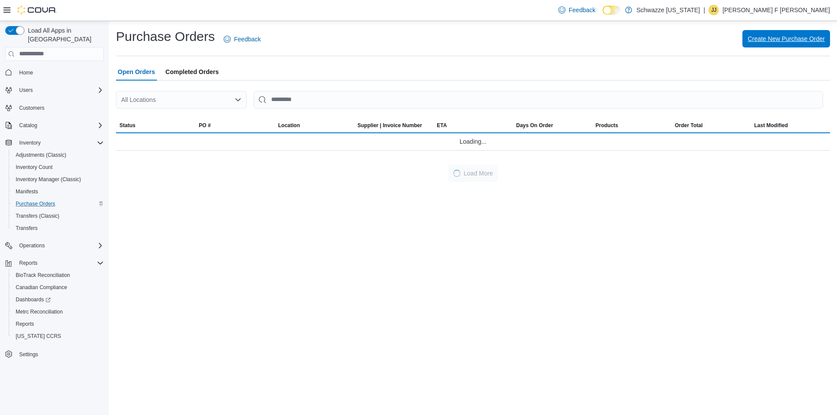
click at [770, 40] on span "Create New Purchase Order" at bounding box center [786, 38] width 77 height 9
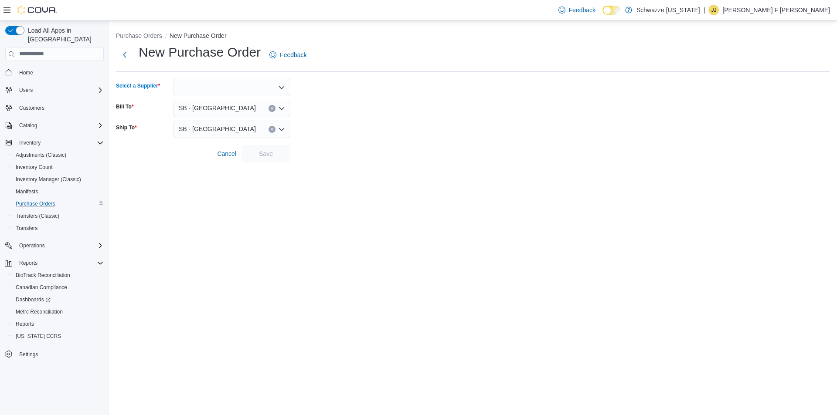
click at [220, 85] on div at bounding box center [231, 87] width 117 height 17
type input "***"
click at [213, 99] on span "Luv buds" at bounding box center [237, 102] width 96 height 9
click at [208, 105] on span "SB - [GEOGRAPHIC_DATA]" at bounding box center [217, 108] width 77 height 10
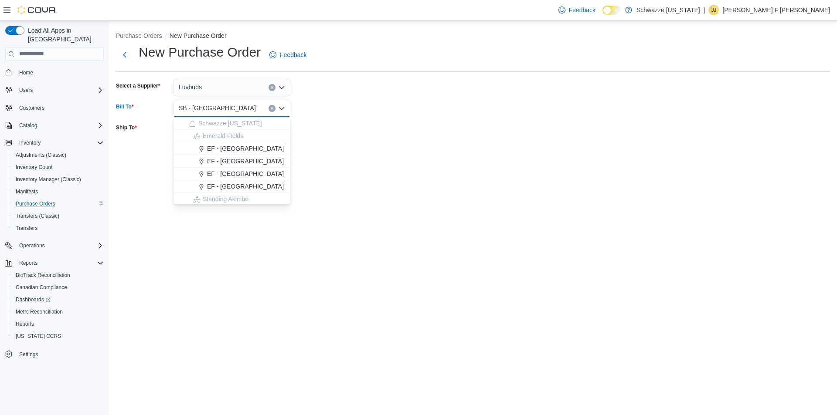
click at [408, 79] on form "Select a Supplier Luvbuds Bill To SB - Longmont Combo box. Selected. SB - [GEOG…" at bounding box center [473, 121] width 714 height 84
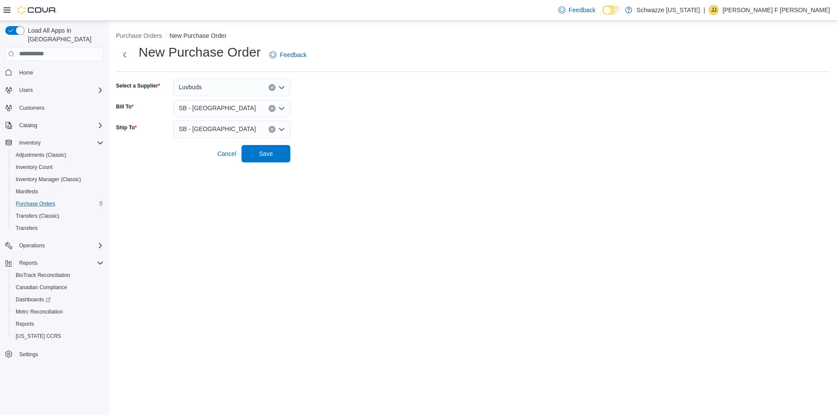
click at [264, 167] on div "Purchase Orders New Purchase Order New Purchase Order Feedback Select a Supplie…" at bounding box center [473, 95] width 728 height 149
click at [264, 157] on span "Save" at bounding box center [266, 153] width 14 height 9
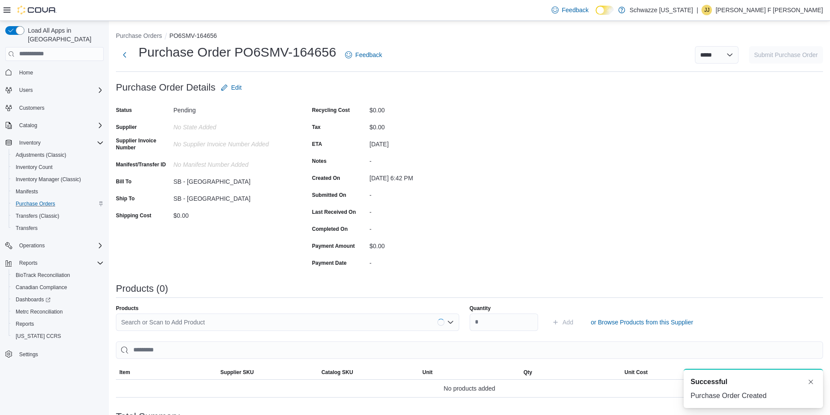
click at [187, 328] on div "Search or Scan to Add Product" at bounding box center [287, 322] width 343 height 17
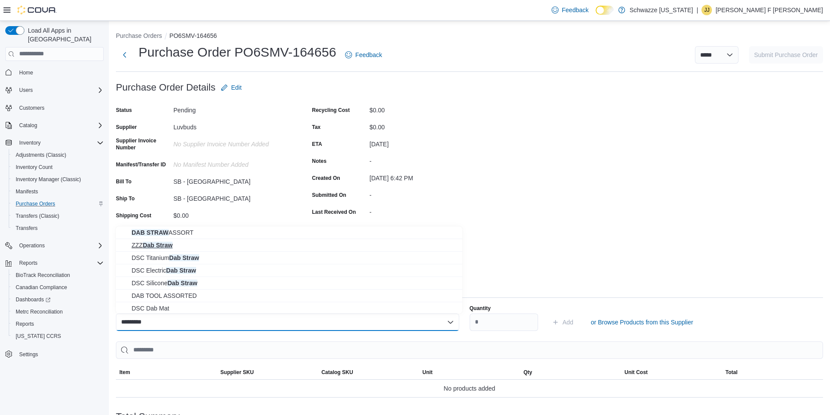
type input "*********"
click at [174, 249] on span "ZZZ Dab Straw" at bounding box center [295, 245] width 326 height 9
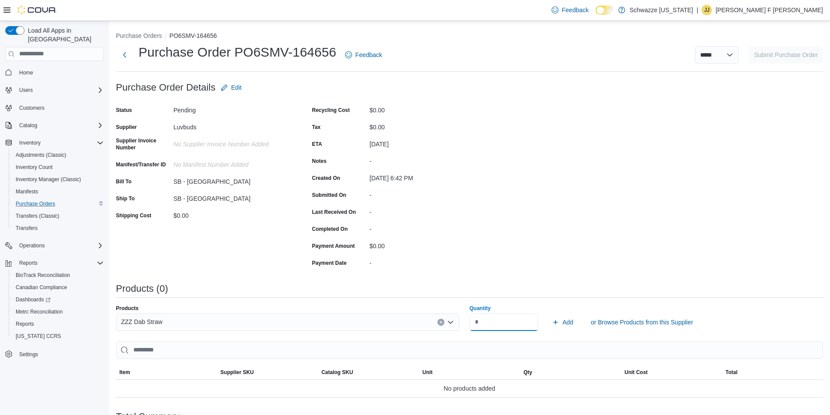
type input "*"
click at [549, 314] on button "Add" at bounding box center [563, 322] width 28 height 17
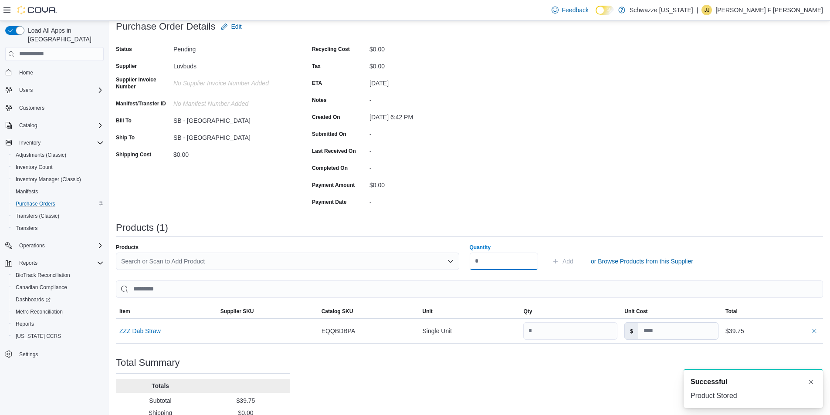
scroll to position [114, 0]
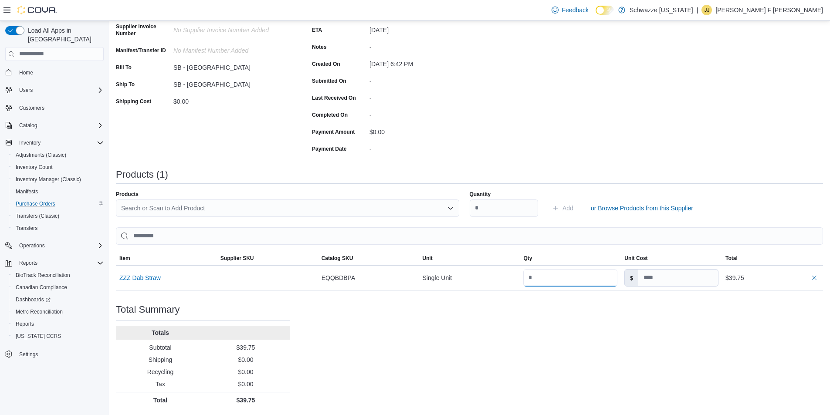
drag, startPoint x: 580, startPoint y: 275, endPoint x: 479, endPoint y: 291, distance: 102.8
click at [479, 291] on div "Purchase Order: PO6SMV-164656 Feedback Purchase Order Details Edit Status Pendi…" at bounding box center [469, 187] width 707 height 444
type input "**"
click at [627, 111] on div "Purchase Order: PO6SMV-164656 Feedback Purchase Order Details Edit Status Pendi…" at bounding box center [469, 187] width 707 height 444
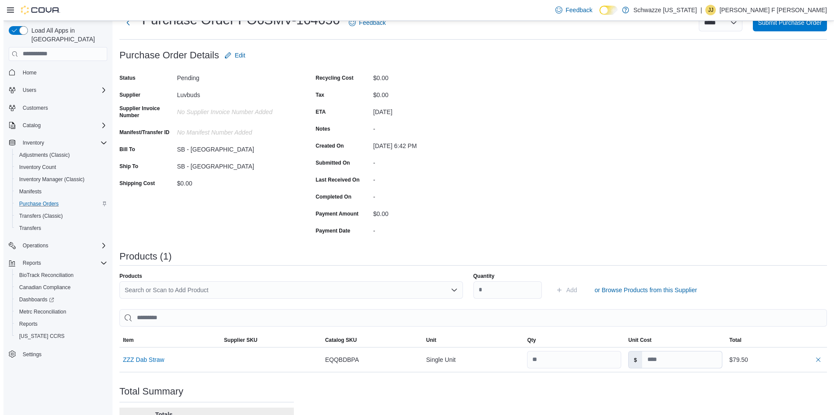
scroll to position [0, 0]
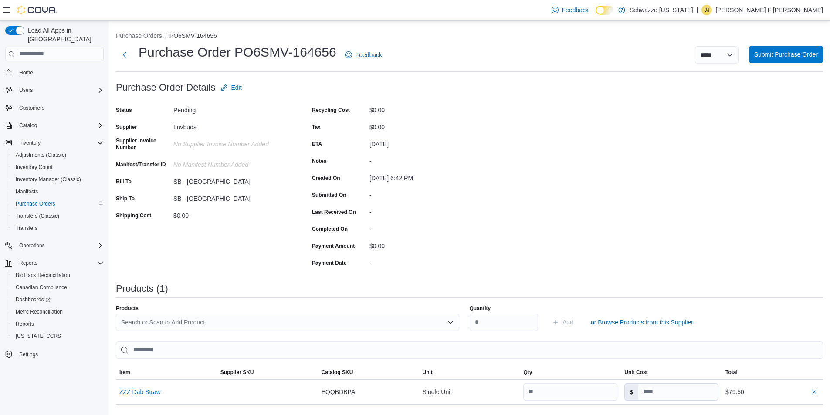
click at [788, 59] on span "Submit Purchase Order" at bounding box center [787, 54] width 64 height 17
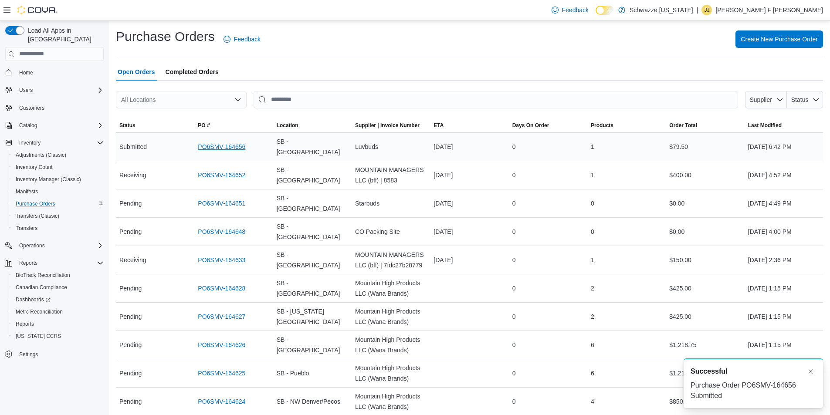
click at [240, 143] on link "PO6SMV-164656" at bounding box center [222, 147] width 48 height 10
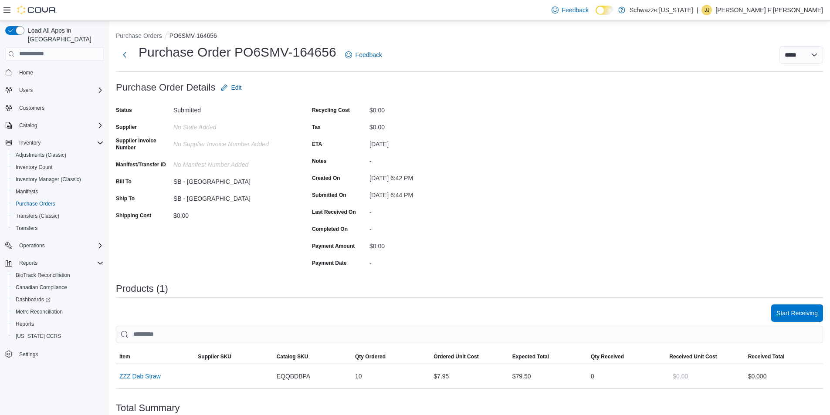
click at [802, 308] on span "Start Receiving" at bounding box center [797, 313] width 41 height 17
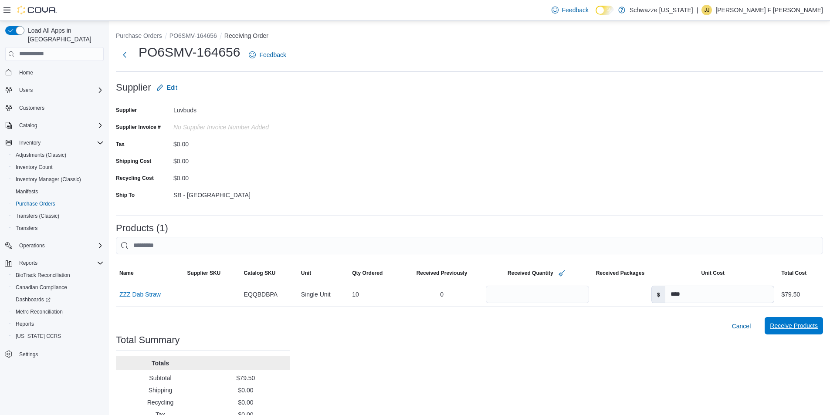
click at [801, 326] on span "Receive Products" at bounding box center [794, 326] width 48 height 9
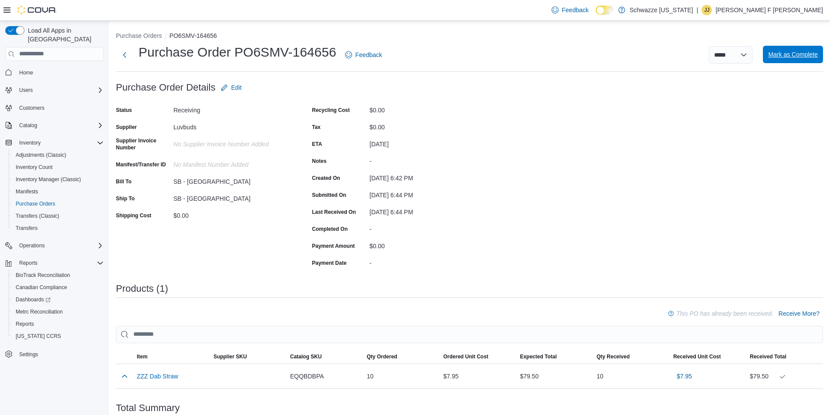
click at [799, 56] on span "Mark as Complete" at bounding box center [793, 54] width 50 height 9
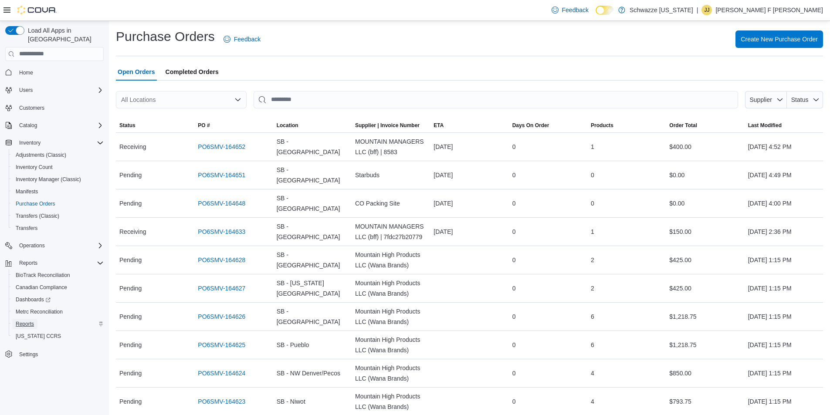
click at [36, 319] on link "Reports" at bounding box center [24, 324] width 25 height 10
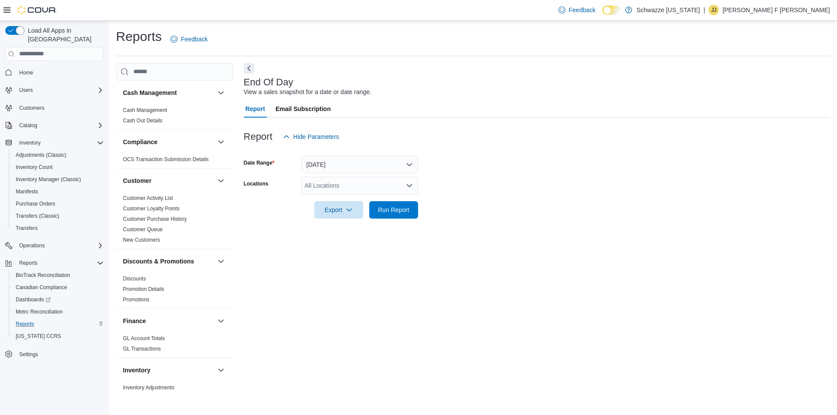
click at [374, 191] on div "All Locations" at bounding box center [359, 185] width 117 height 17
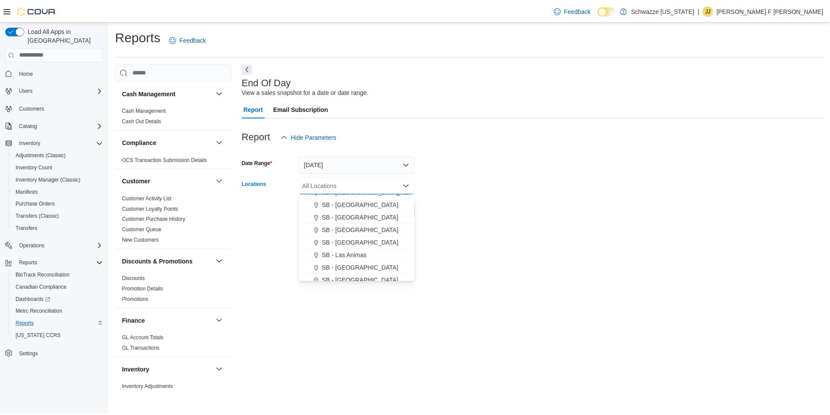
scroll to position [262, 0]
click at [361, 259] on button "SB - [GEOGRAPHIC_DATA]" at bounding box center [359, 255] width 117 height 13
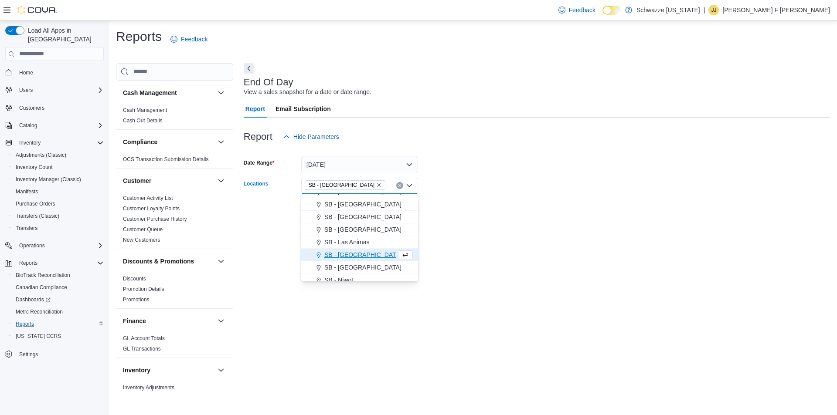
click at [436, 229] on div "End Of Day View a sales snapshot for a date or date range. Report Email Subscri…" at bounding box center [537, 227] width 586 height 329
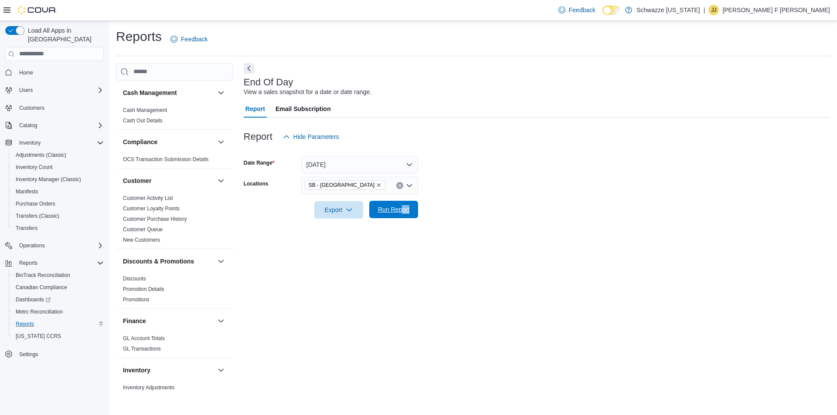
click at [402, 218] on div "Report Hide Parameters Date Range [DATE] Locations SB - Longmont Export Run Rep…" at bounding box center [537, 174] width 586 height 112
click at [401, 215] on span "Run Report" at bounding box center [393, 209] width 38 height 17
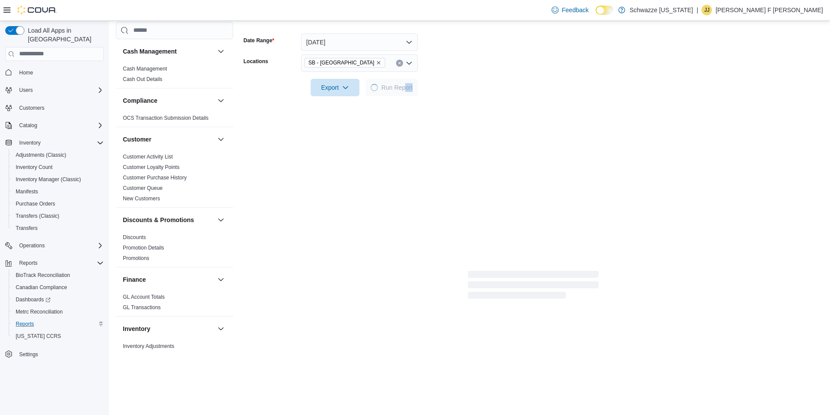
scroll to position [115, 0]
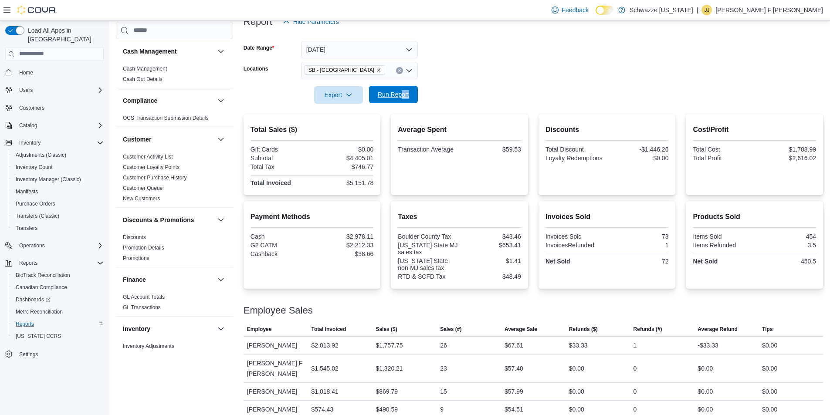
click at [392, 95] on span "Run Report" at bounding box center [393, 94] width 31 height 9
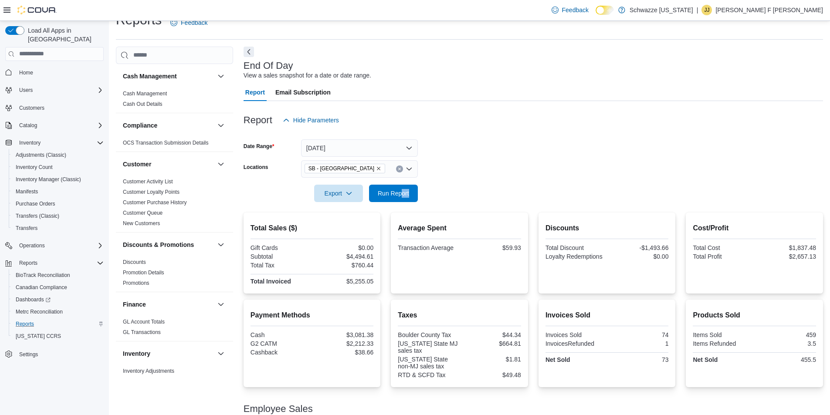
scroll to position [0, 0]
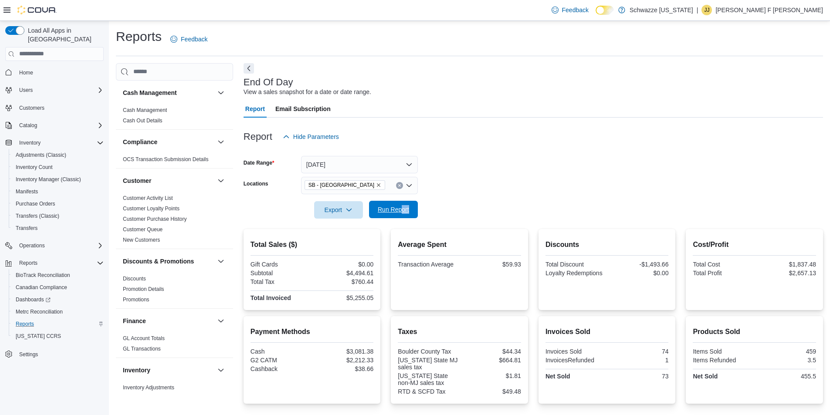
click at [384, 211] on span "Run Report" at bounding box center [393, 209] width 31 height 9
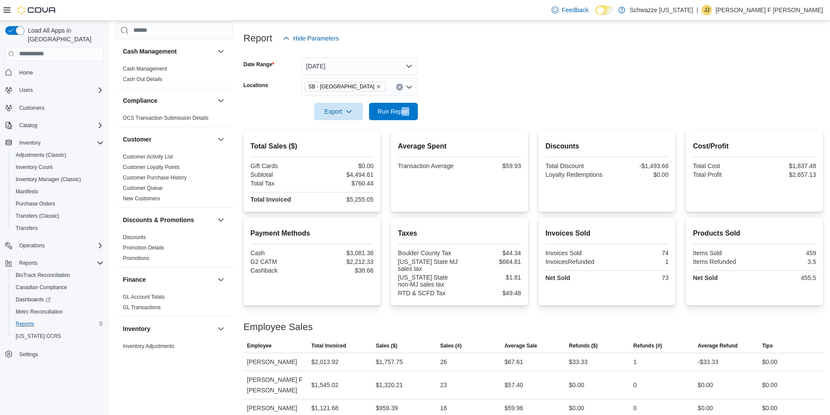
scroll to position [115, 0]
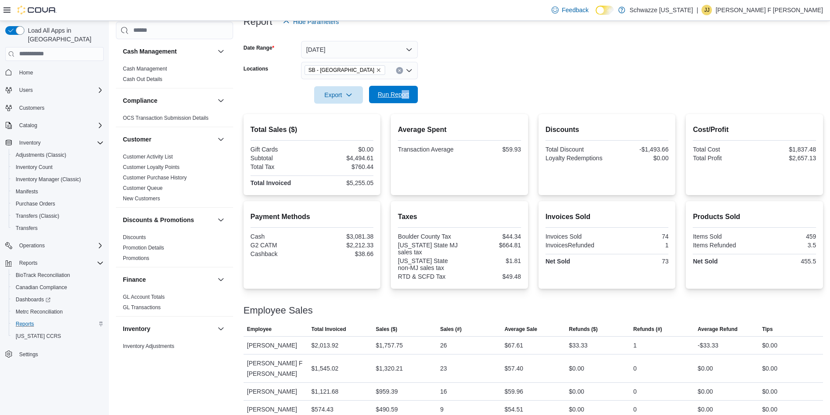
click at [407, 98] on span "Run Report" at bounding box center [393, 94] width 31 height 9
click at [395, 95] on span "Run Report" at bounding box center [393, 94] width 31 height 9
click at [390, 87] on span "Run Report" at bounding box center [393, 94] width 38 height 17
click at [399, 71] on icon "Clear input" at bounding box center [399, 70] width 3 height 3
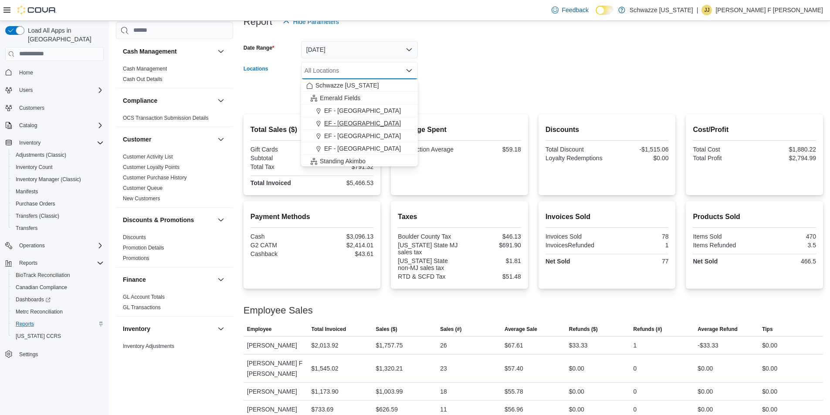
scroll to position [262, 0]
click at [355, 138] on span "SB - [GEOGRAPHIC_DATA]" at bounding box center [362, 140] width 77 height 9
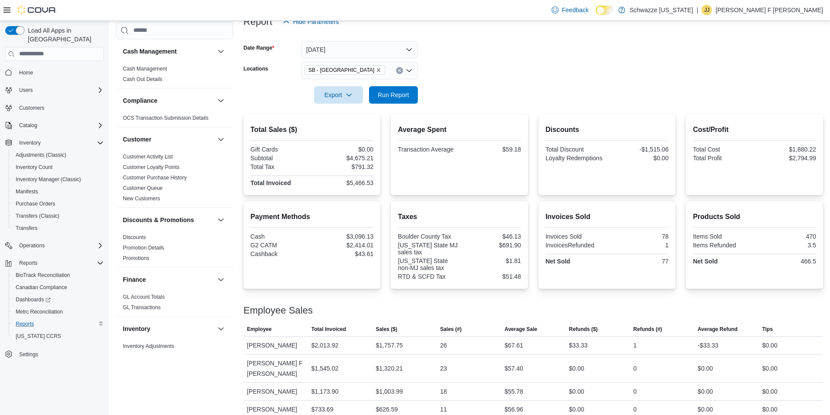
click at [453, 80] on div at bounding box center [534, 82] width 580 height 7
click at [395, 101] on span "Run Report" at bounding box center [393, 94] width 38 height 17
click at [404, 94] on span "Run Report" at bounding box center [393, 94] width 31 height 9
click at [388, 89] on span "Run Report" at bounding box center [393, 94] width 38 height 17
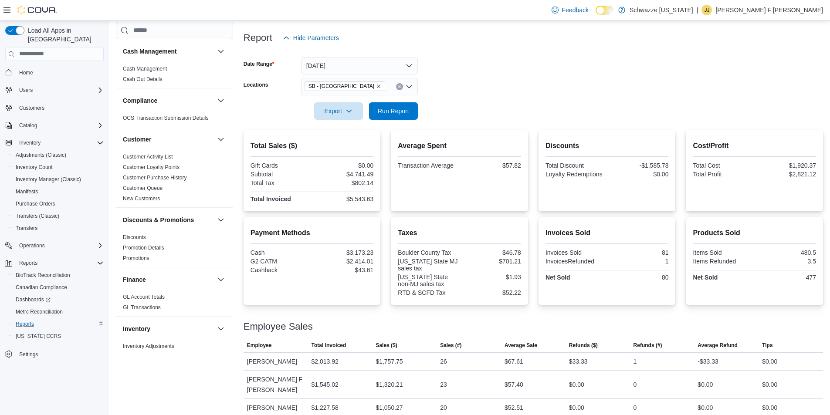
scroll to position [115, 0]
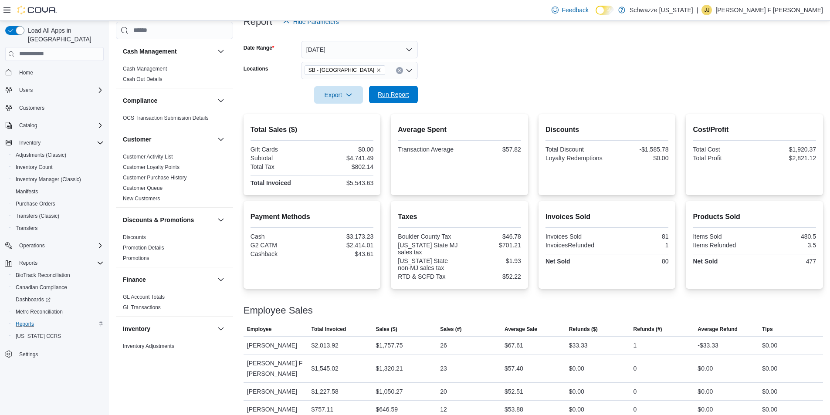
click at [408, 92] on span "Run Report" at bounding box center [393, 94] width 31 height 9
click at [398, 95] on span "Run Report" at bounding box center [393, 94] width 31 height 9
click at [413, 93] on button "Run Report" at bounding box center [393, 94] width 49 height 17
